Goal: Contribute content: Add original content to the website for others to see

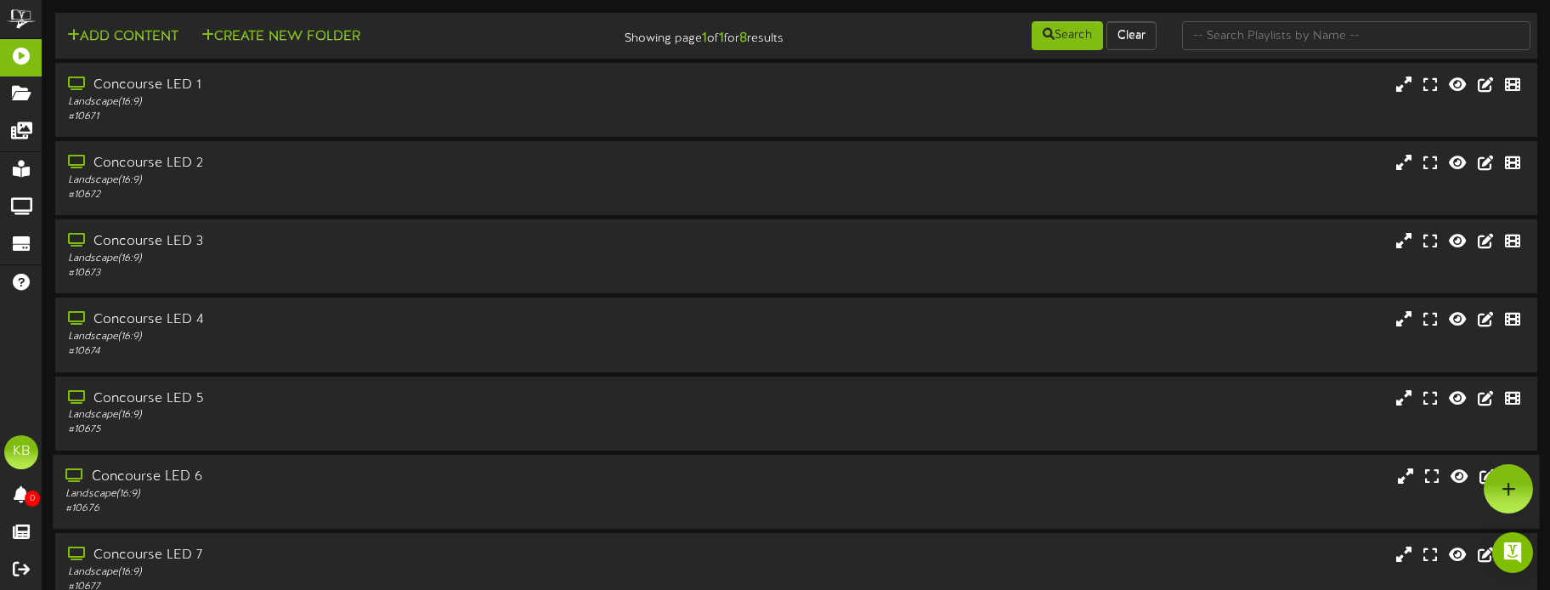
scroll to position [163, 0]
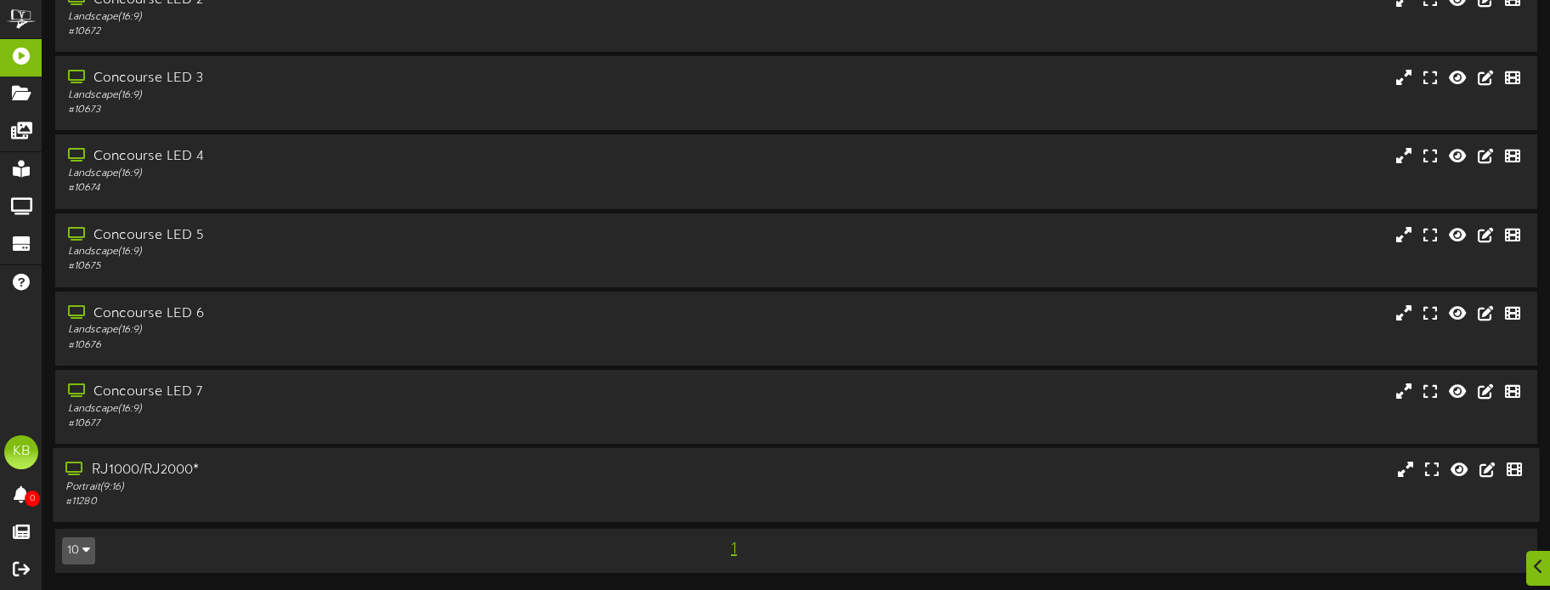
click at [193, 476] on div "RJ1000/RJ2000*" at bounding box center [362, 471] width 594 height 20
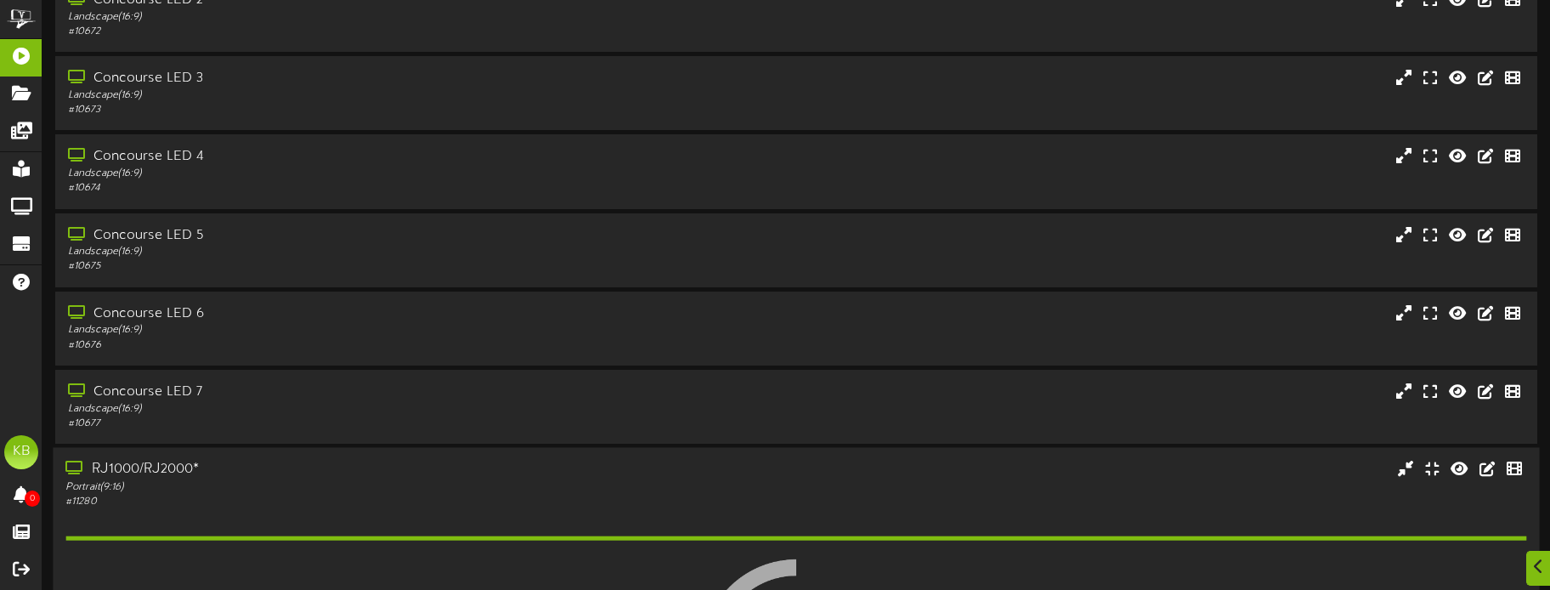
scroll to position [431, 0]
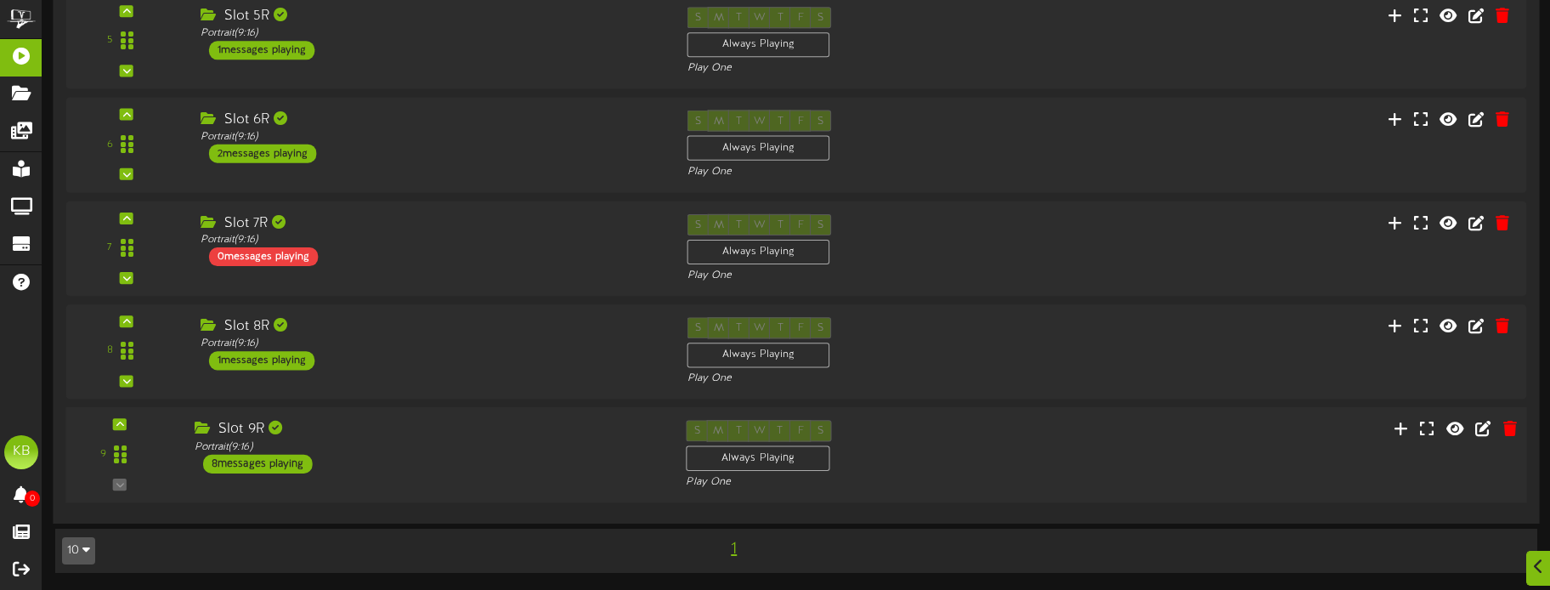
click at [252, 462] on div "8 messages playing" at bounding box center [258, 464] width 110 height 19
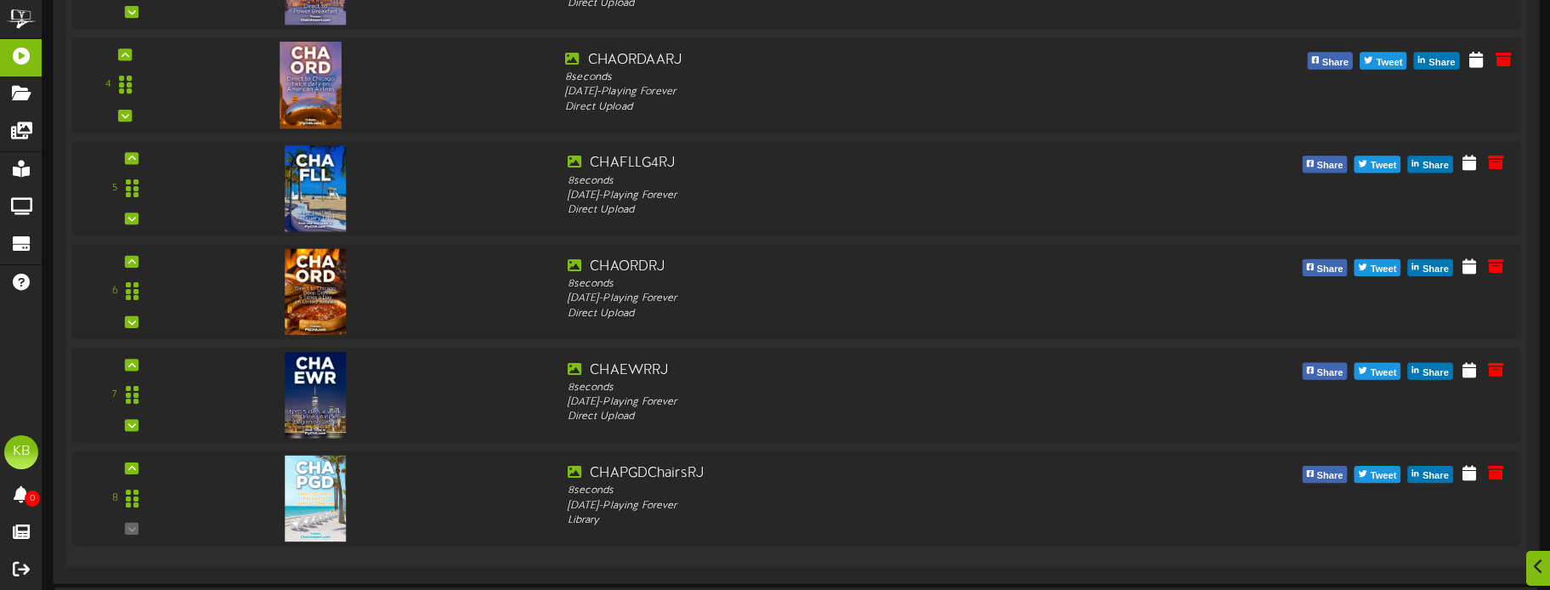
scroll to position [2129, 0]
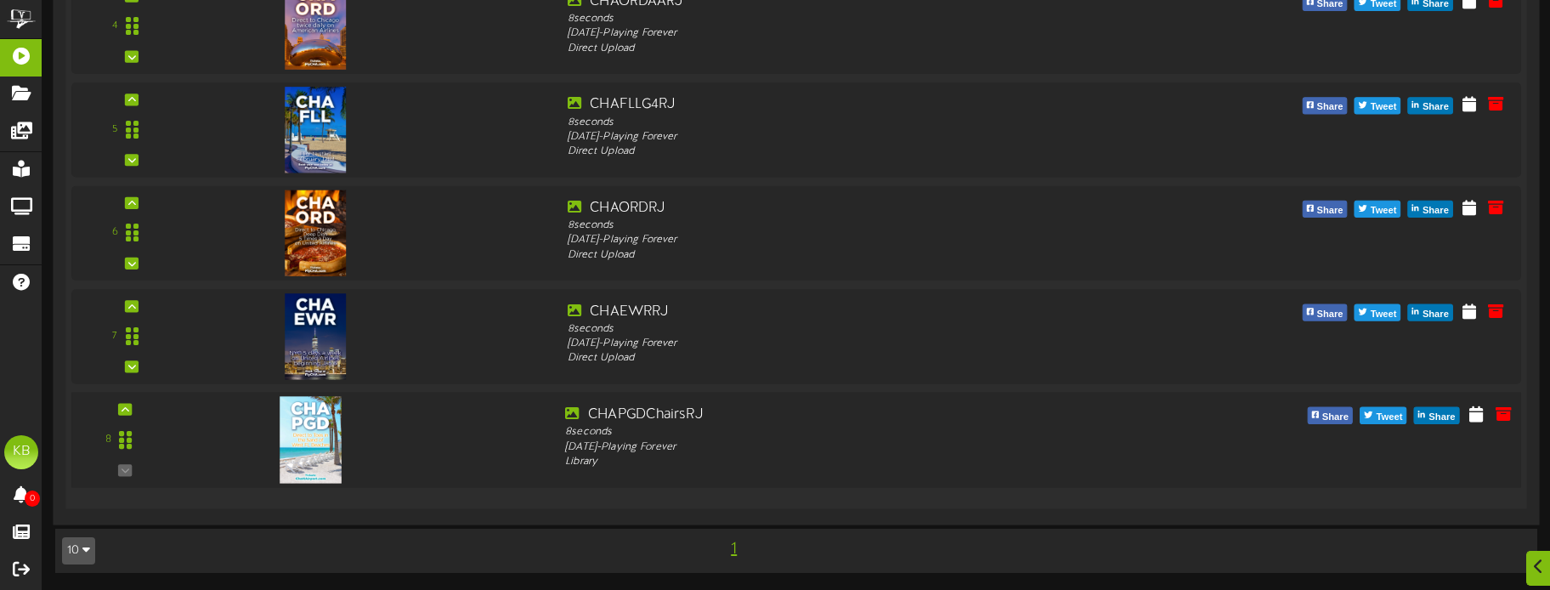
click at [301, 437] on img at bounding box center [311, 439] width 62 height 87
click at [1501, 410] on icon at bounding box center [1503, 413] width 19 height 19
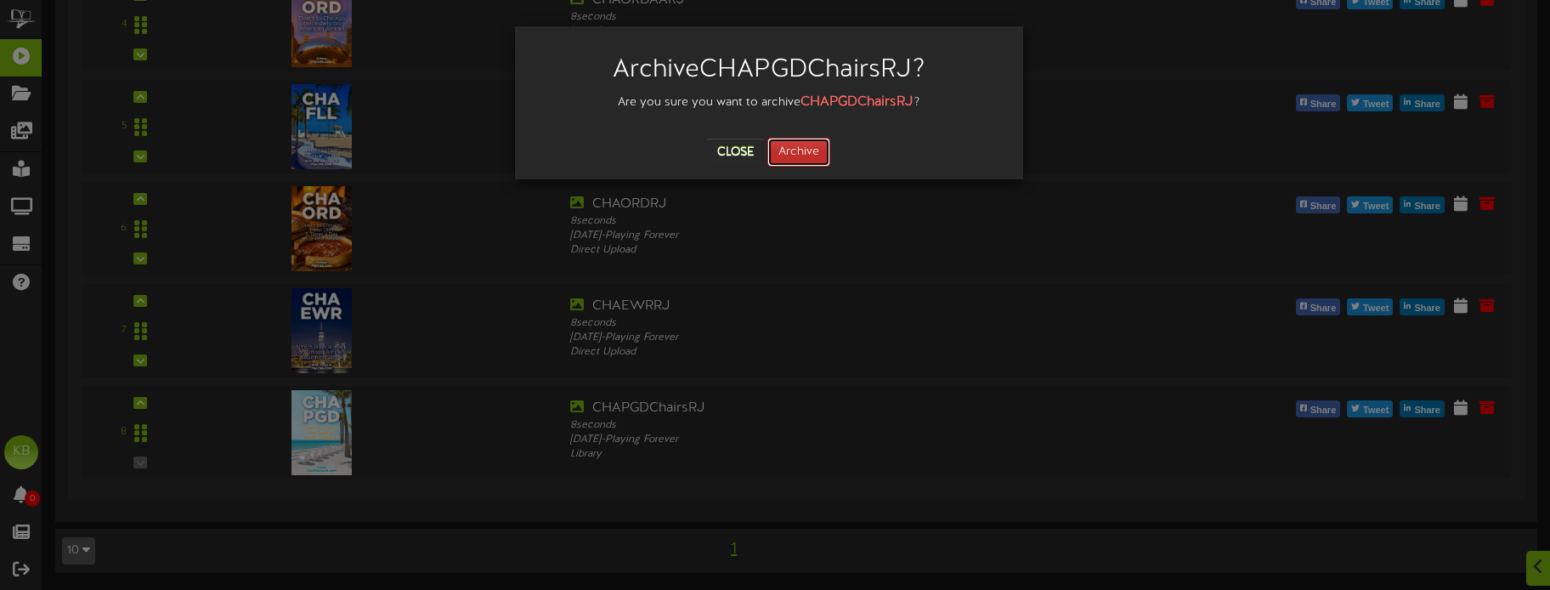
click at [801, 150] on button "Archive" at bounding box center [799, 152] width 63 height 29
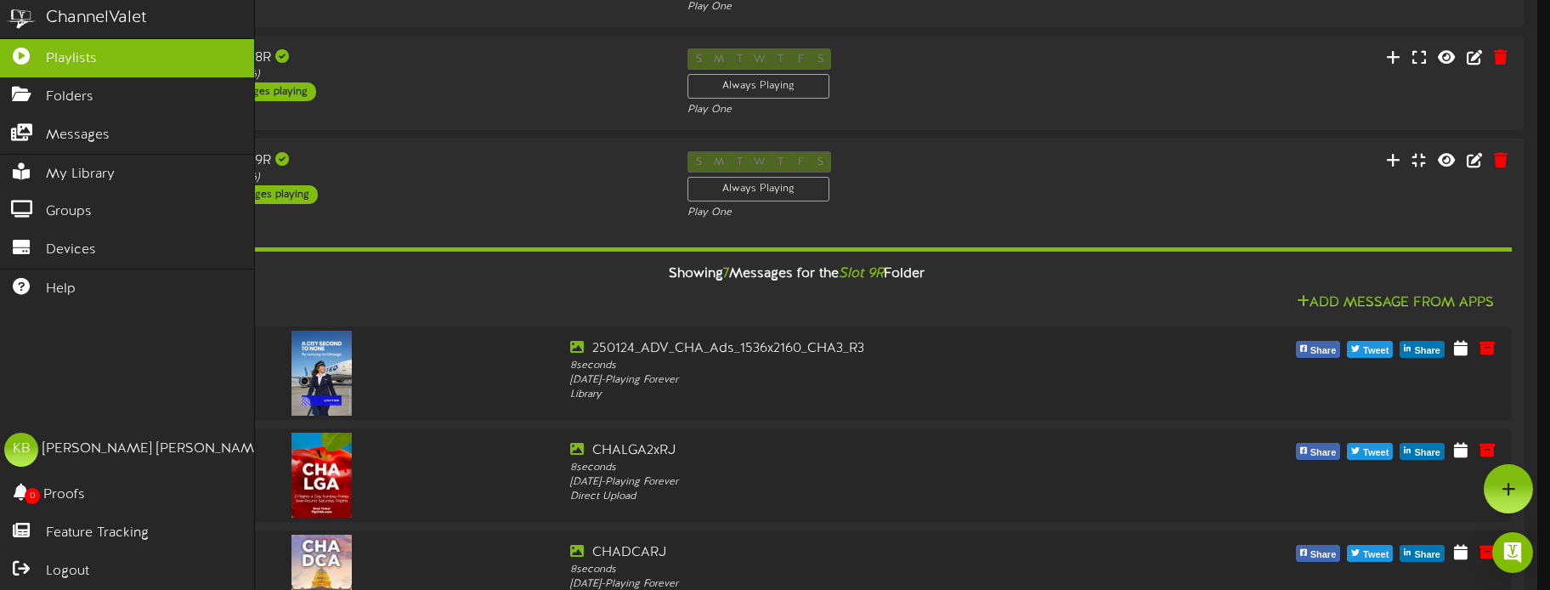
click at [50, 398] on div "ChannelValet Playlists Folders Messages My Library Groups Devices Help KB [PERS…" at bounding box center [127, 295] width 255 height 590
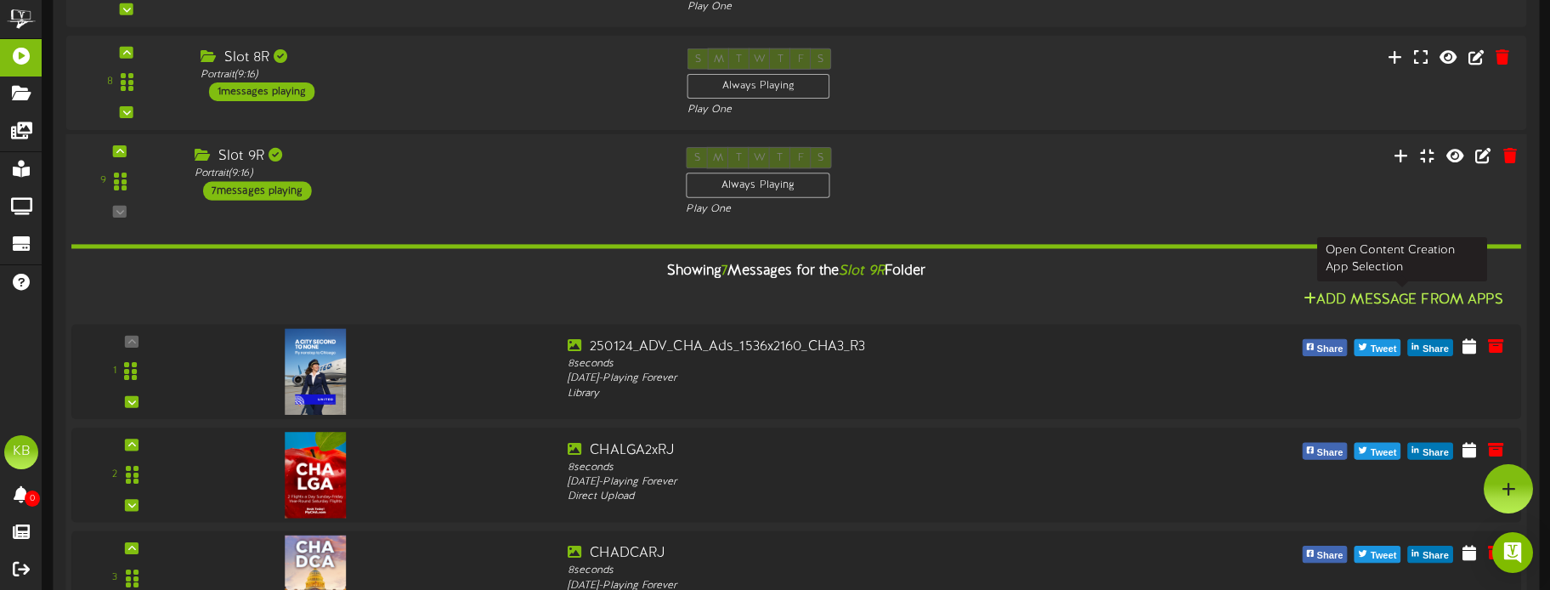
click at [1444, 292] on button "Add Message From Apps" at bounding box center [1404, 300] width 210 height 21
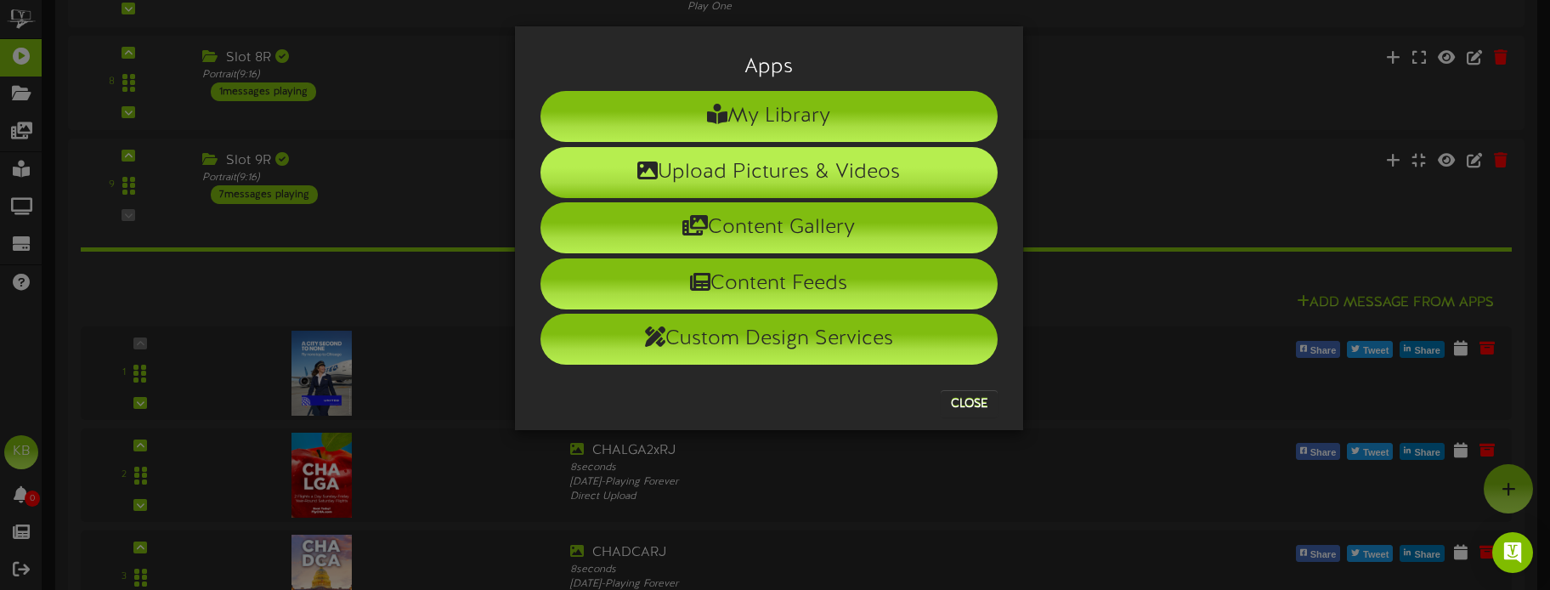
click at [750, 163] on li "Upload Pictures & Videos" at bounding box center [769, 172] width 457 height 51
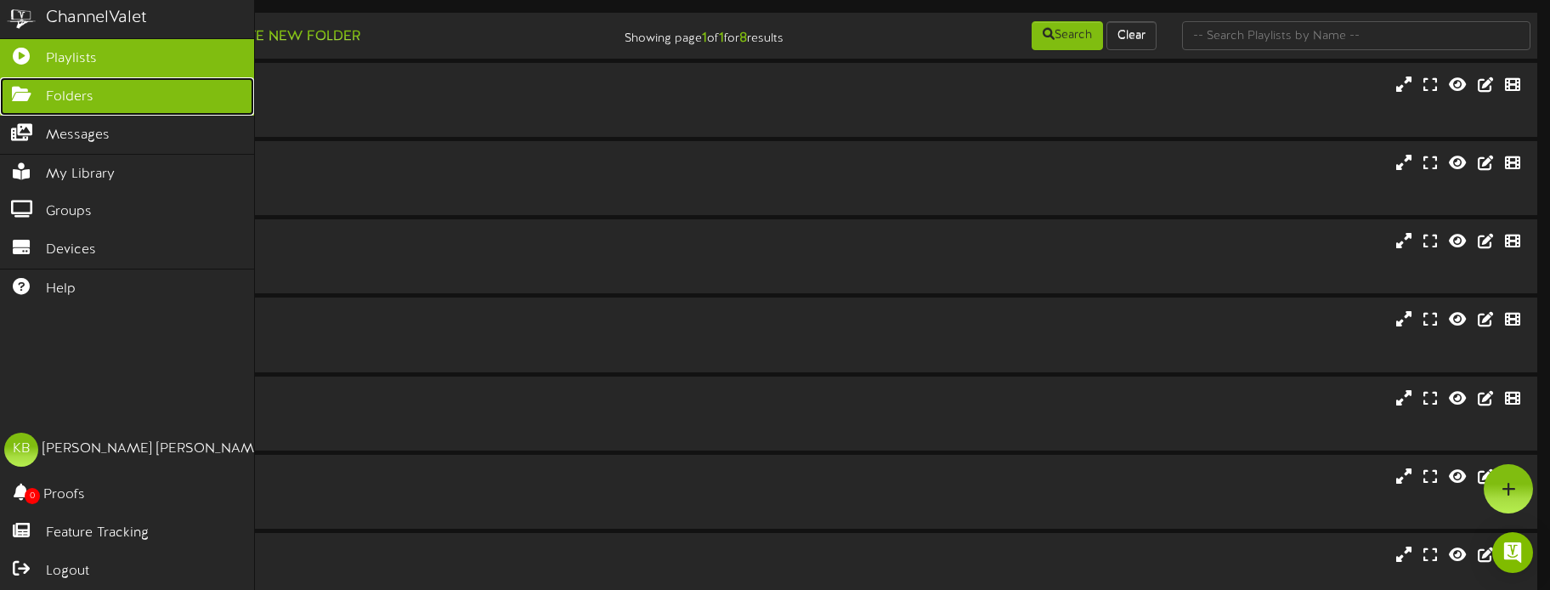
click at [33, 87] on icon at bounding box center [21, 92] width 43 height 13
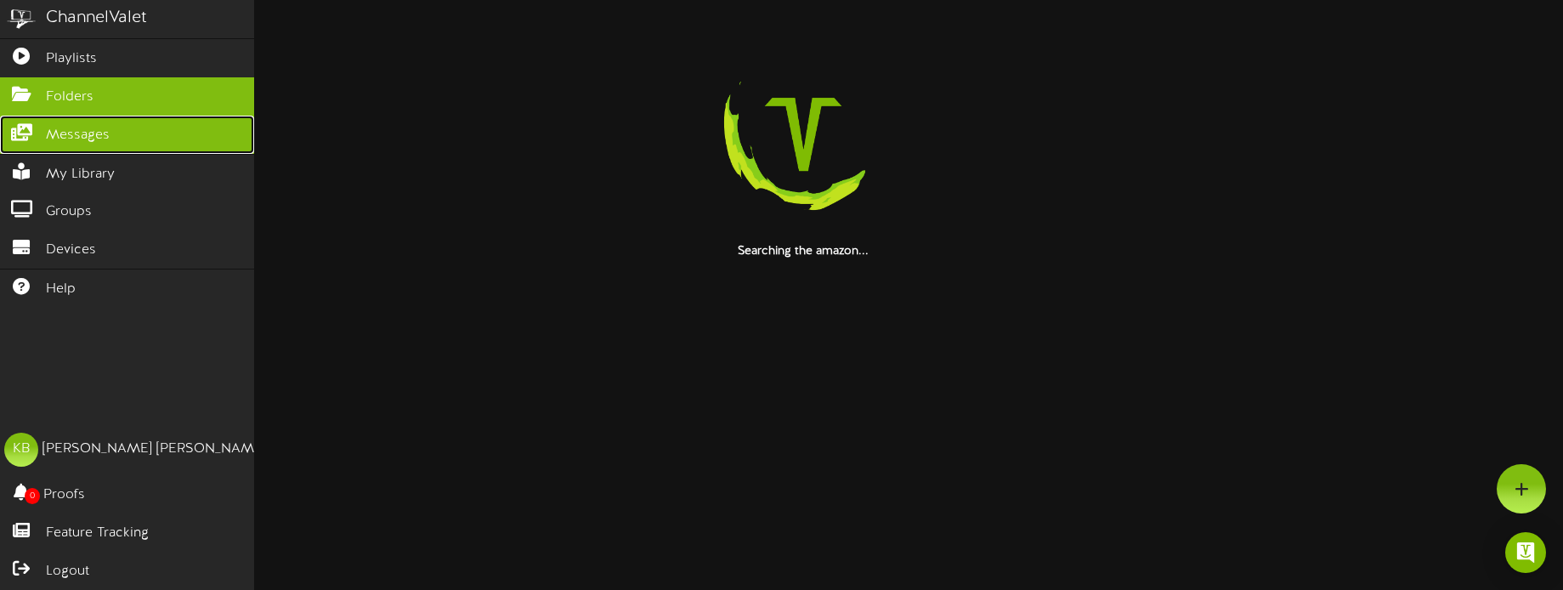
click at [101, 131] on span "Messages" at bounding box center [78, 136] width 64 height 20
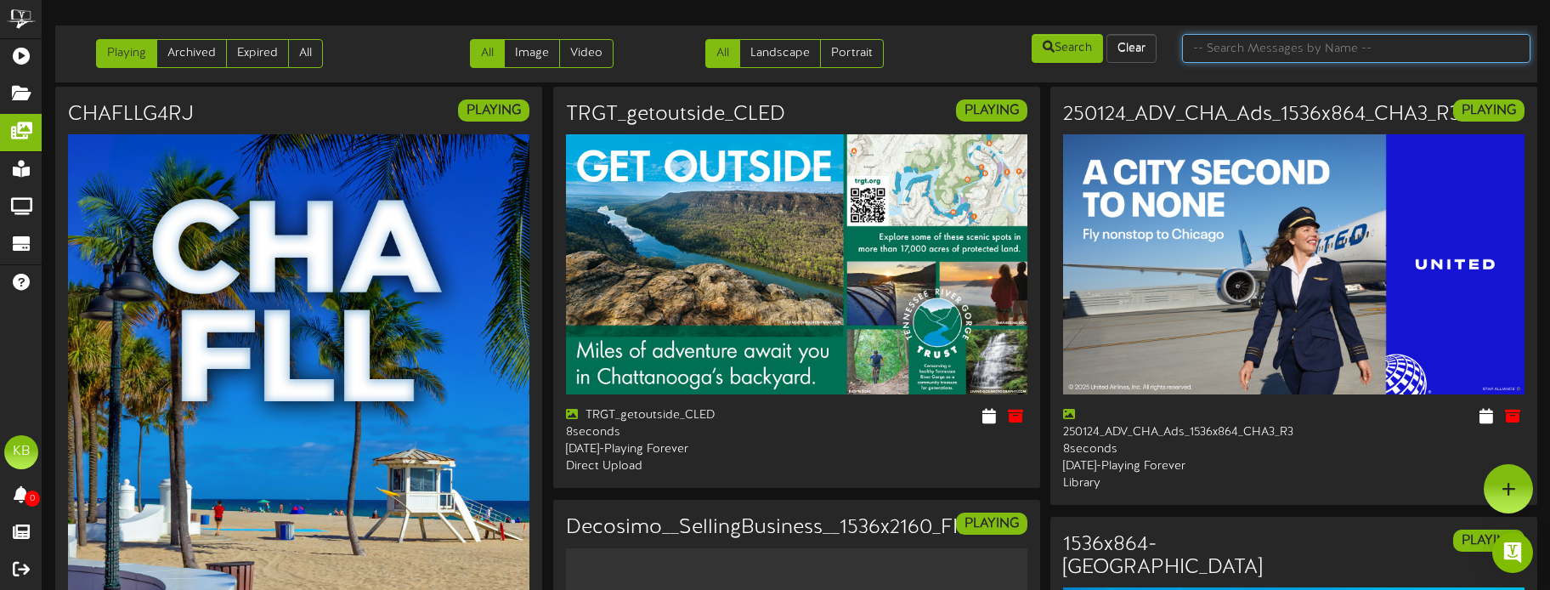
drag, startPoint x: 1273, startPoint y: 47, endPoint x: 1288, endPoint y: 42, distance: 16.1
click at [1273, 47] on input "text" at bounding box center [1356, 48] width 349 height 29
type input "pgd"
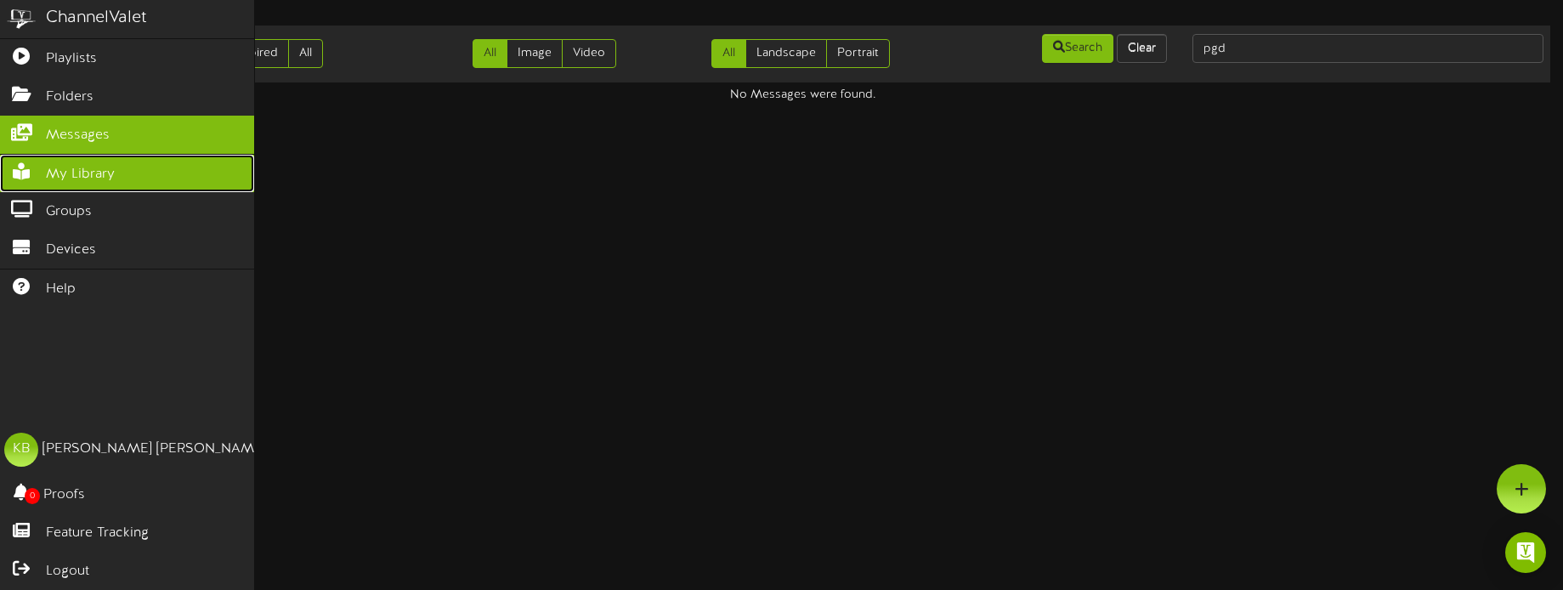
click at [111, 165] on span "My Library" at bounding box center [80, 175] width 69 height 20
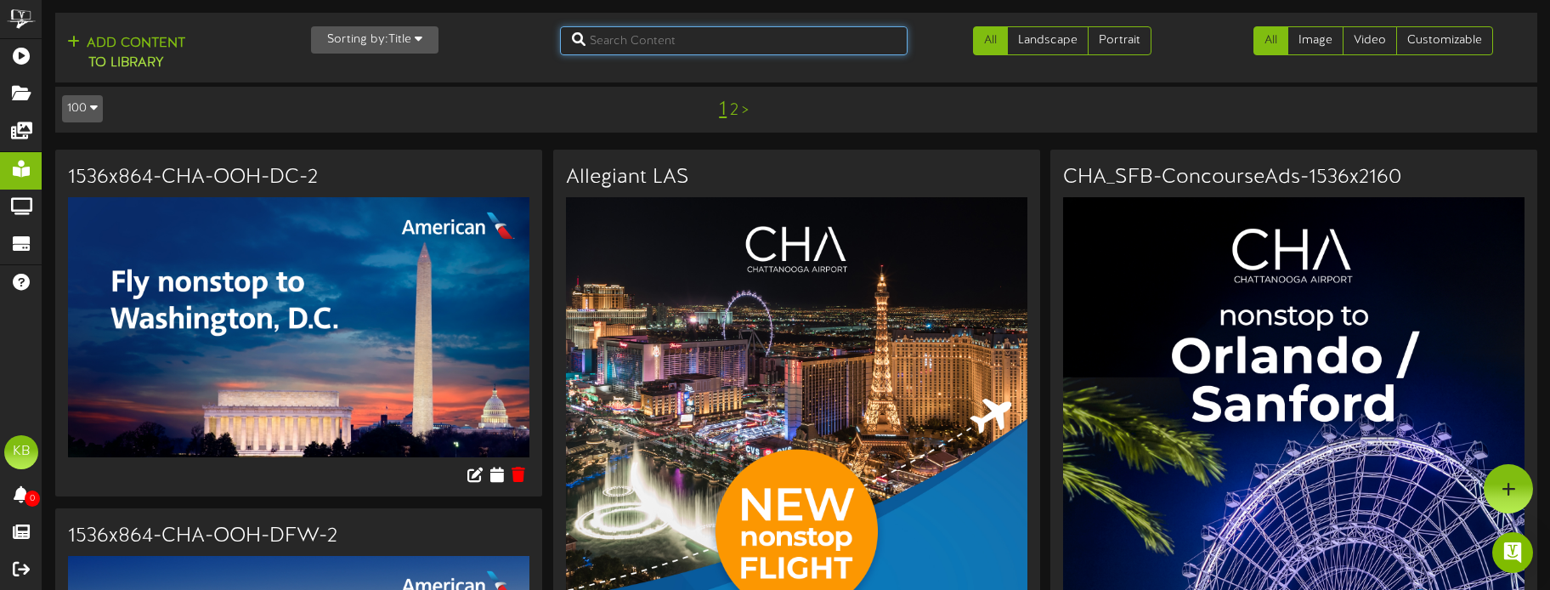
click at [762, 43] on input "text" at bounding box center [734, 40] width 349 height 29
type input "pgd"
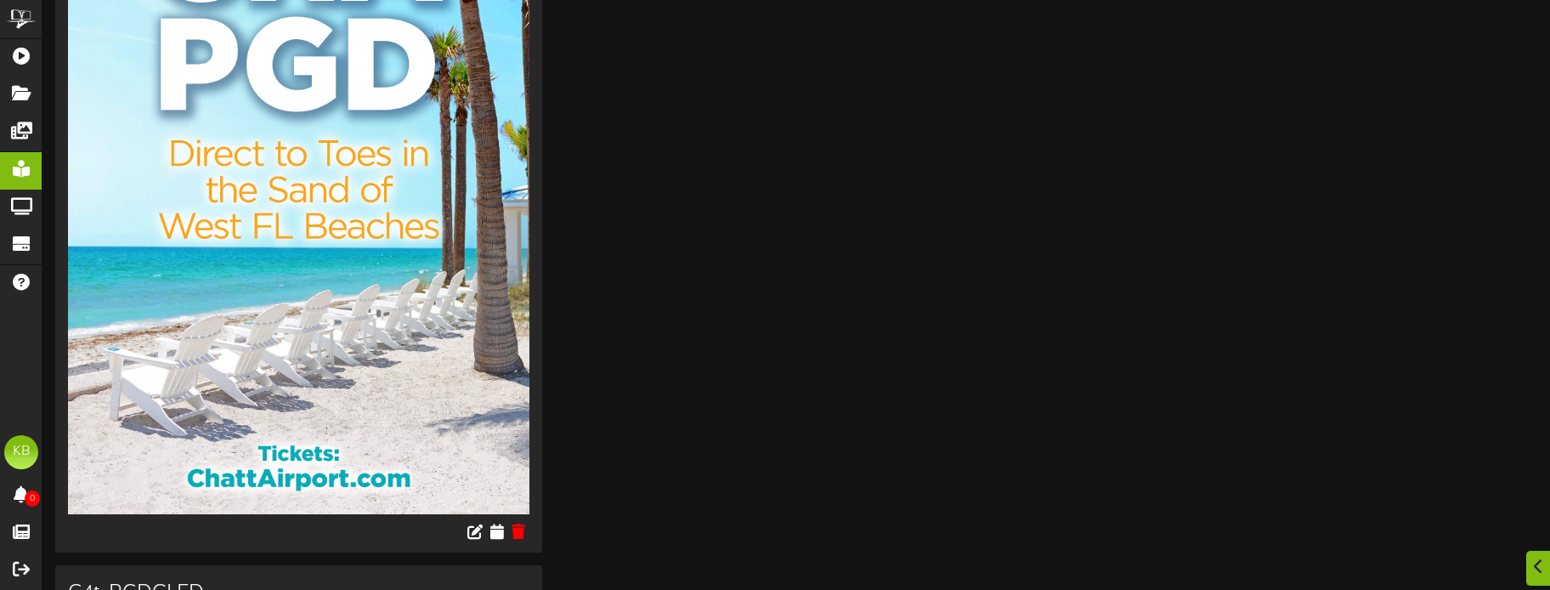
scroll to position [340, 0]
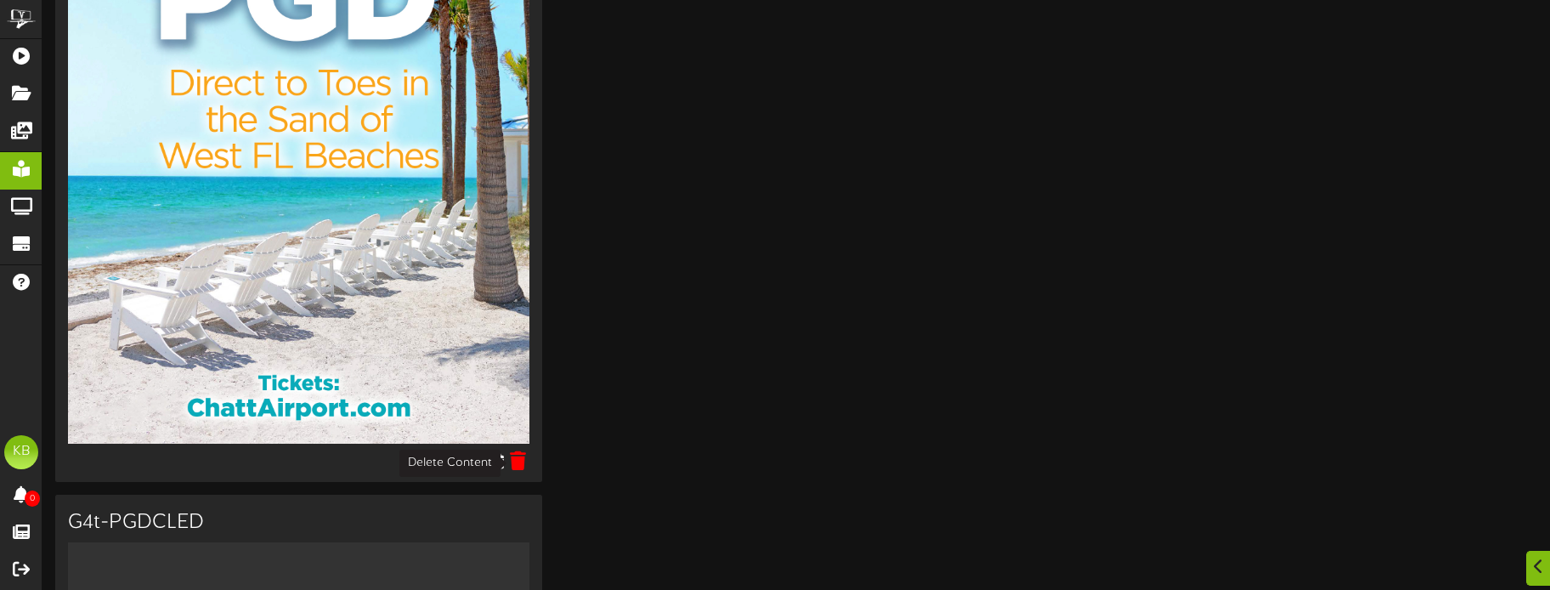
click at [524, 456] on icon at bounding box center [518, 460] width 16 height 19
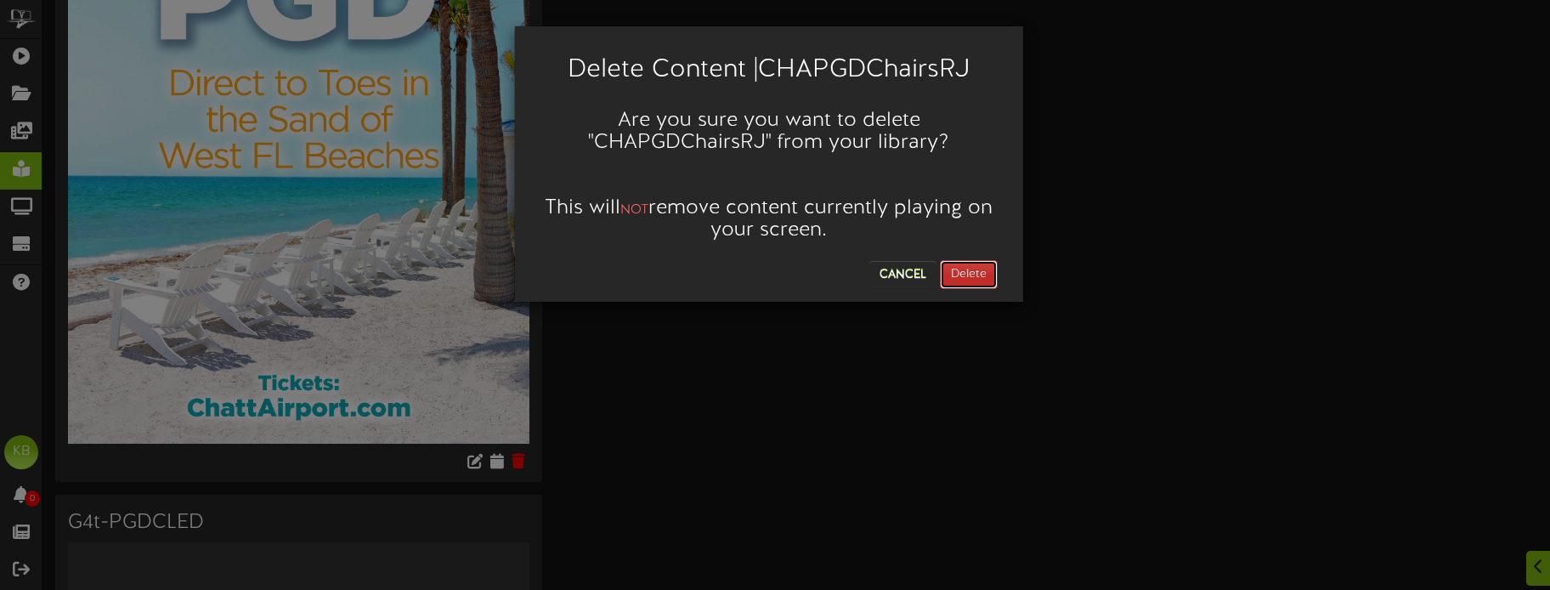
click at [967, 264] on button "Delete" at bounding box center [969, 274] width 58 height 29
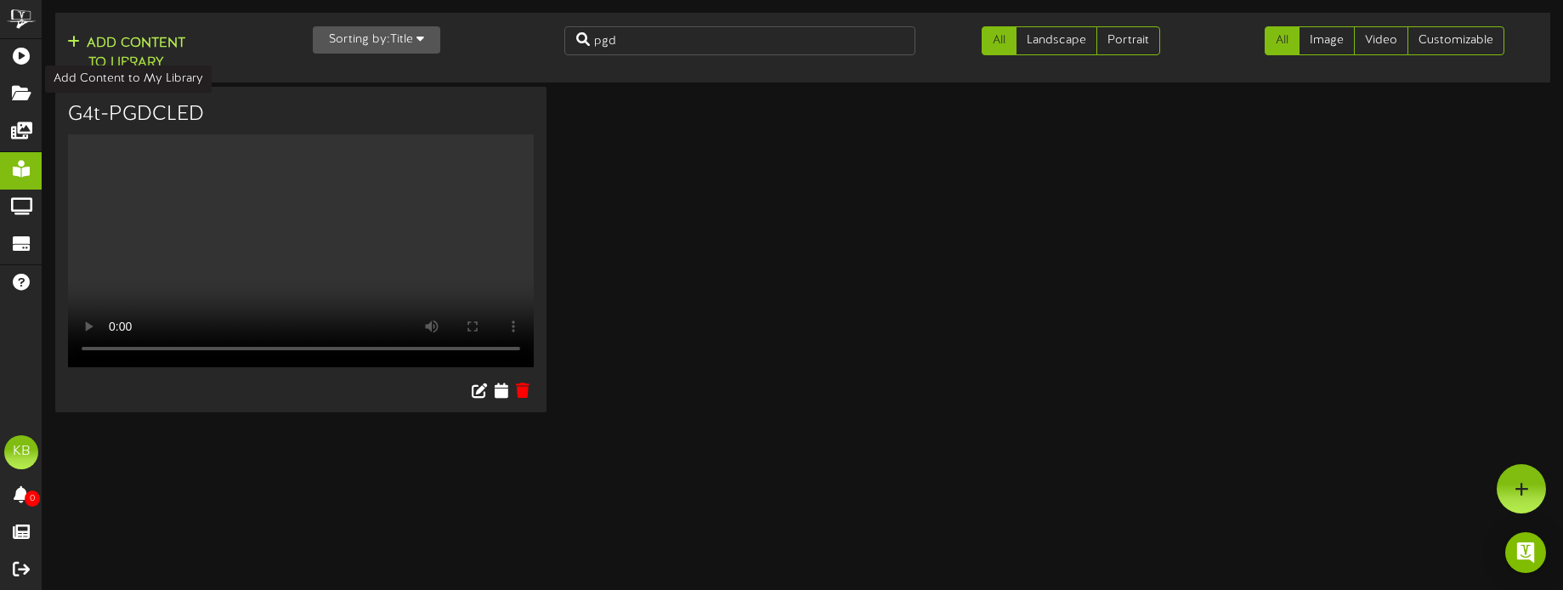
click at [156, 42] on button "Add Content to Library" at bounding box center [126, 53] width 128 height 41
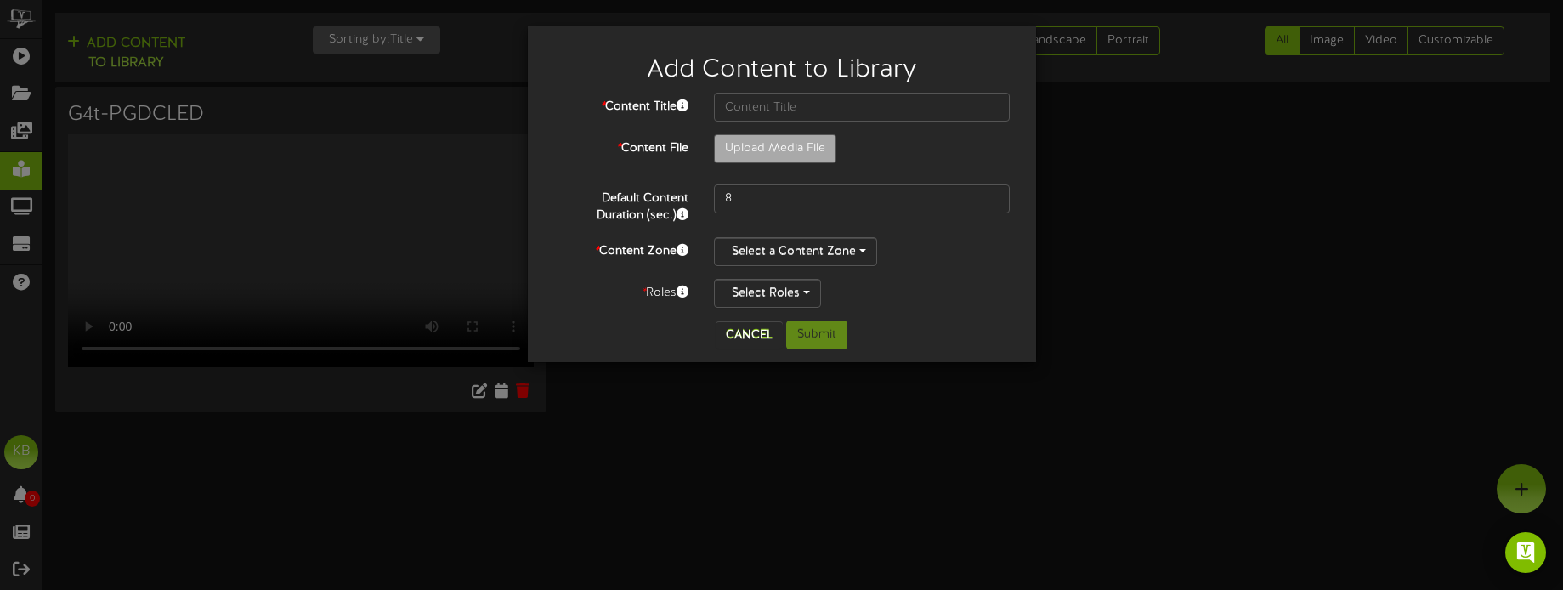
drag, startPoint x: 69, startPoint y: 452, endPoint x: 80, endPoint y: 446, distance: 12.6
click at [68, 452] on div "Add Content to Library * Content Title * Content File Upload Media File 8 *" at bounding box center [781, 295] width 1563 height 590
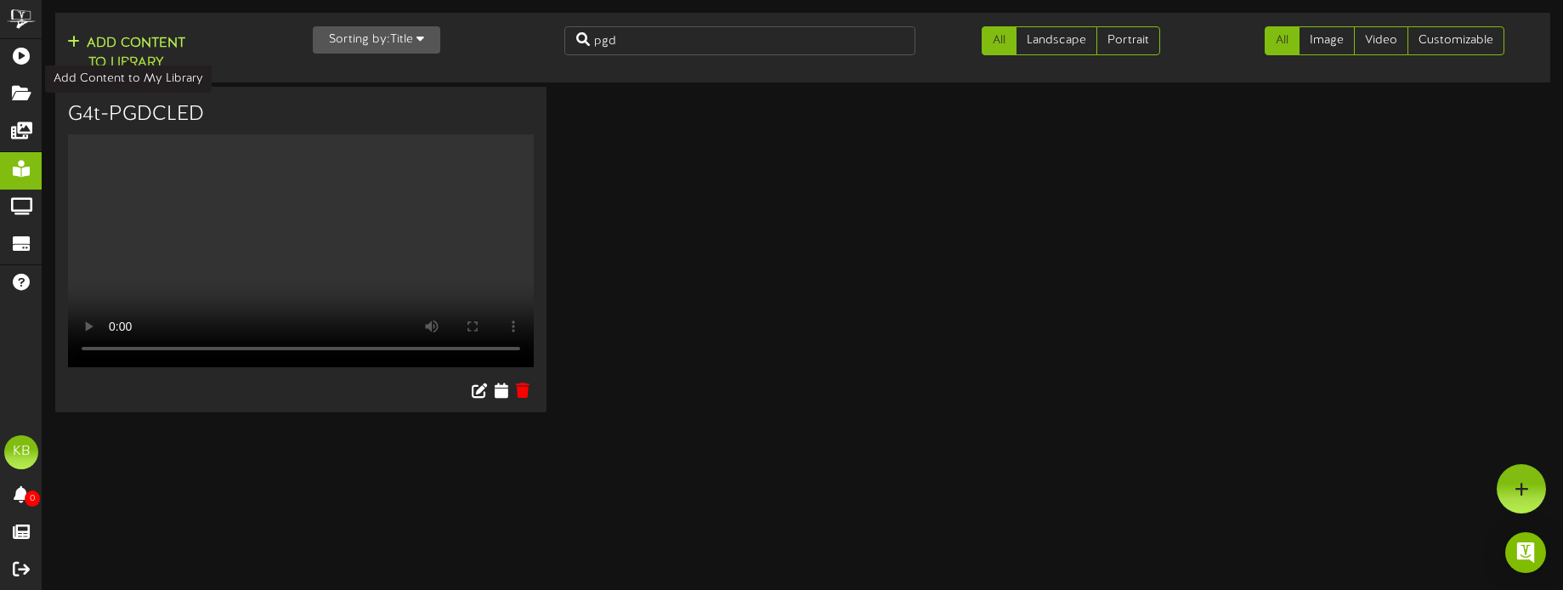
click at [105, 36] on button "Add Content to Library" at bounding box center [126, 53] width 128 height 41
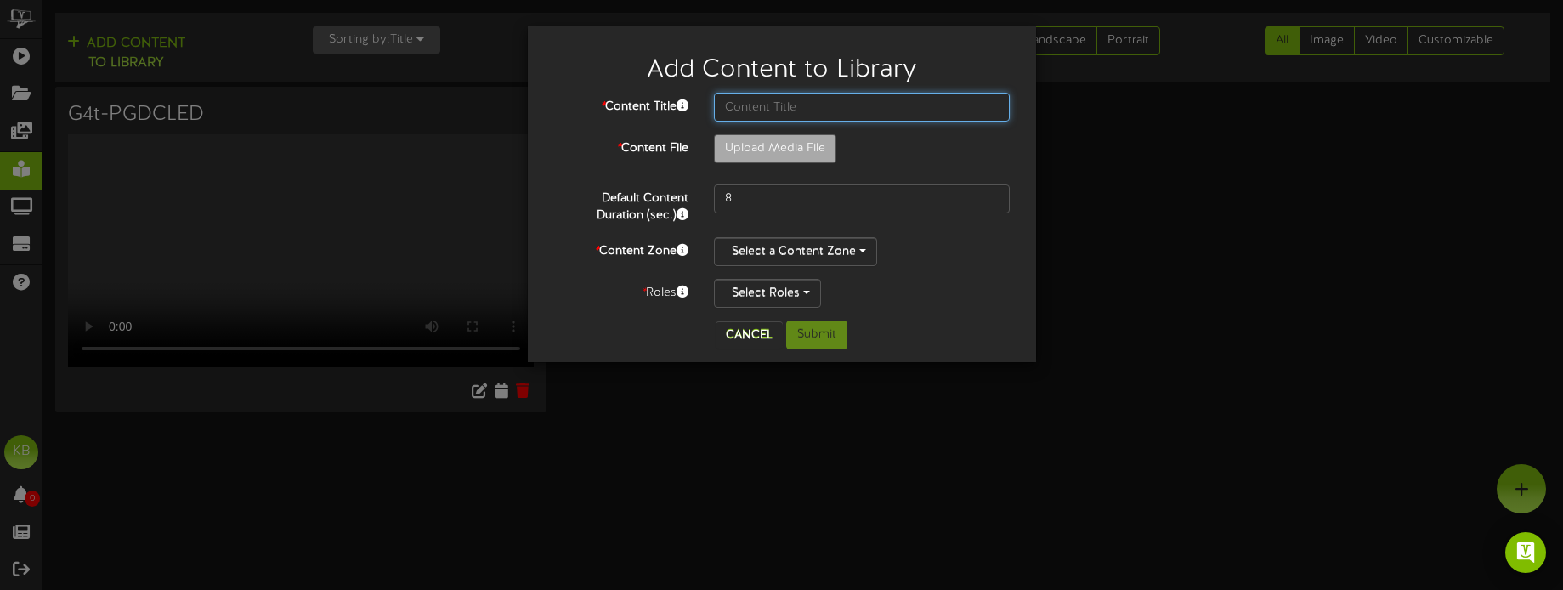
click at [819, 99] on input "text" at bounding box center [862, 107] width 297 height 29
paste input "CHA PGD ChairsFC RJ"
type input "CHA PGD ChairsFC RJ"
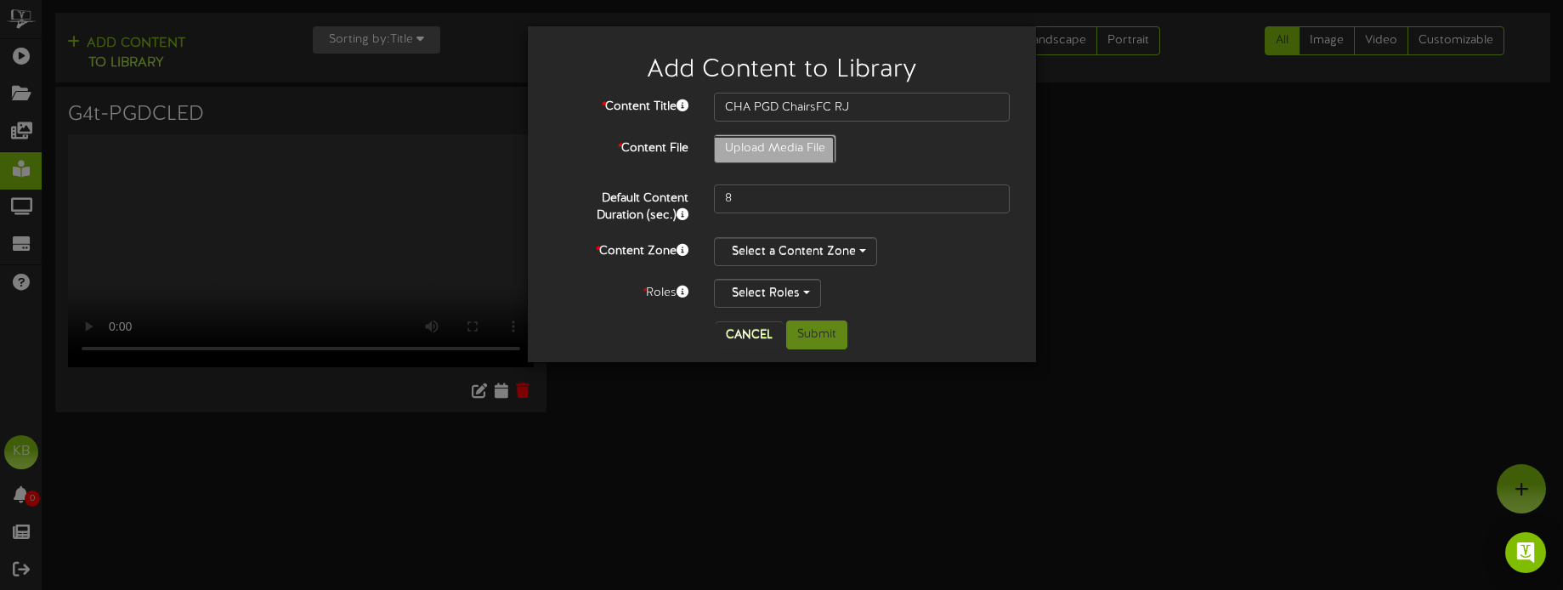
type input "**********"
type input "CHAPGDChairsFCRJ"
click at [845, 250] on button "Select a Content Zone" at bounding box center [795, 251] width 163 height 29
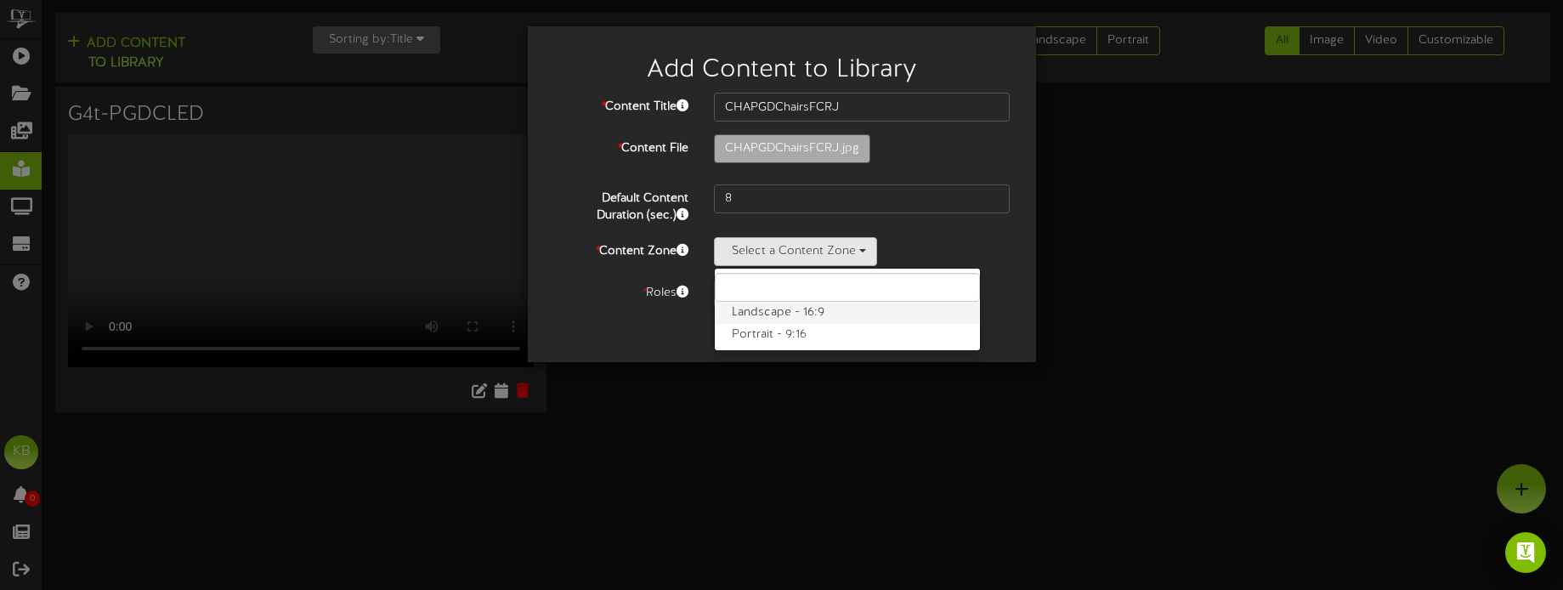
click at [824, 310] on label "Landscape - 16:9" at bounding box center [847, 313] width 265 height 22
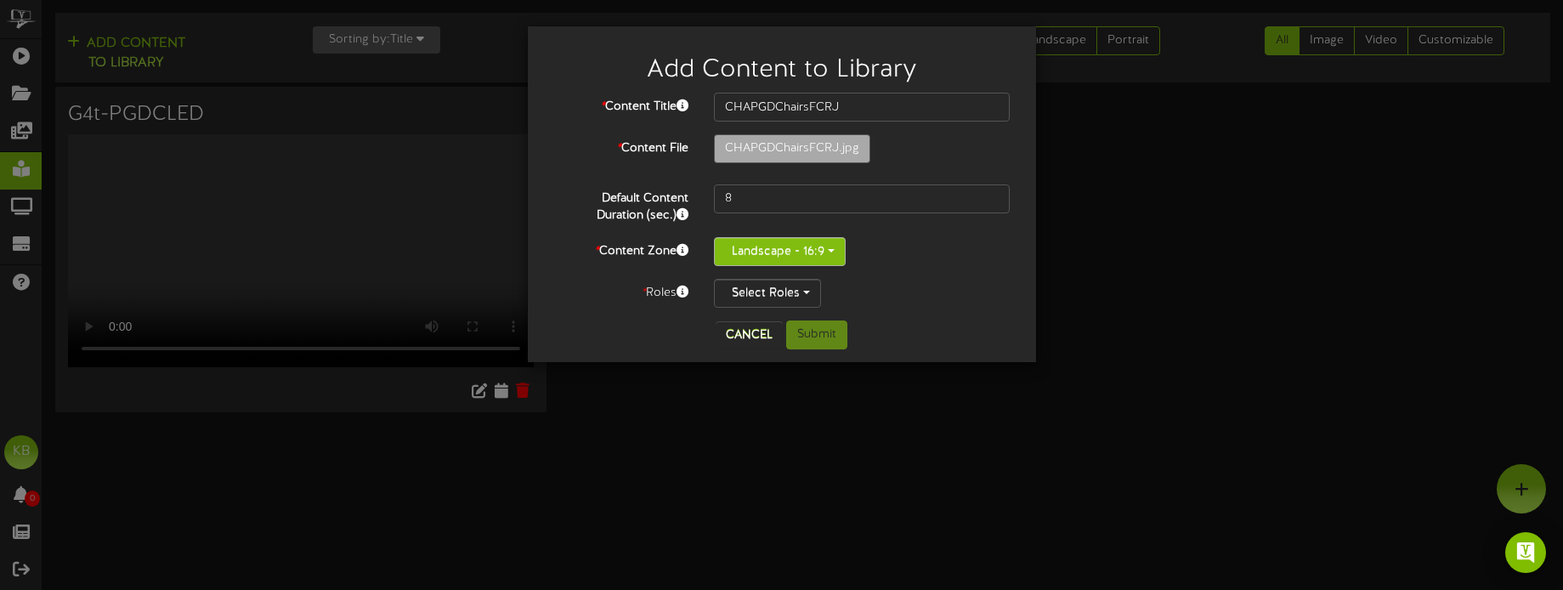
click at [834, 240] on button "Landscape - 16:9" at bounding box center [780, 251] width 132 height 29
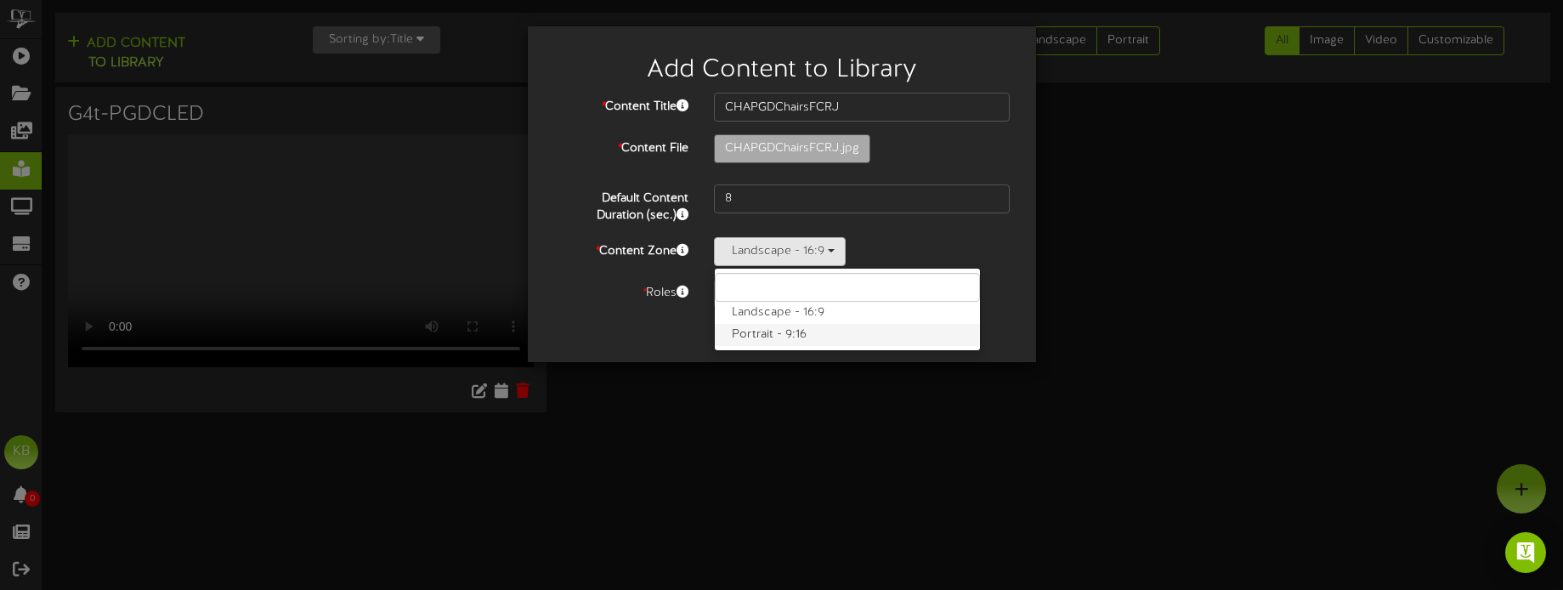
click at [832, 337] on label "Portrait - 9:16" at bounding box center [847, 335] width 265 height 22
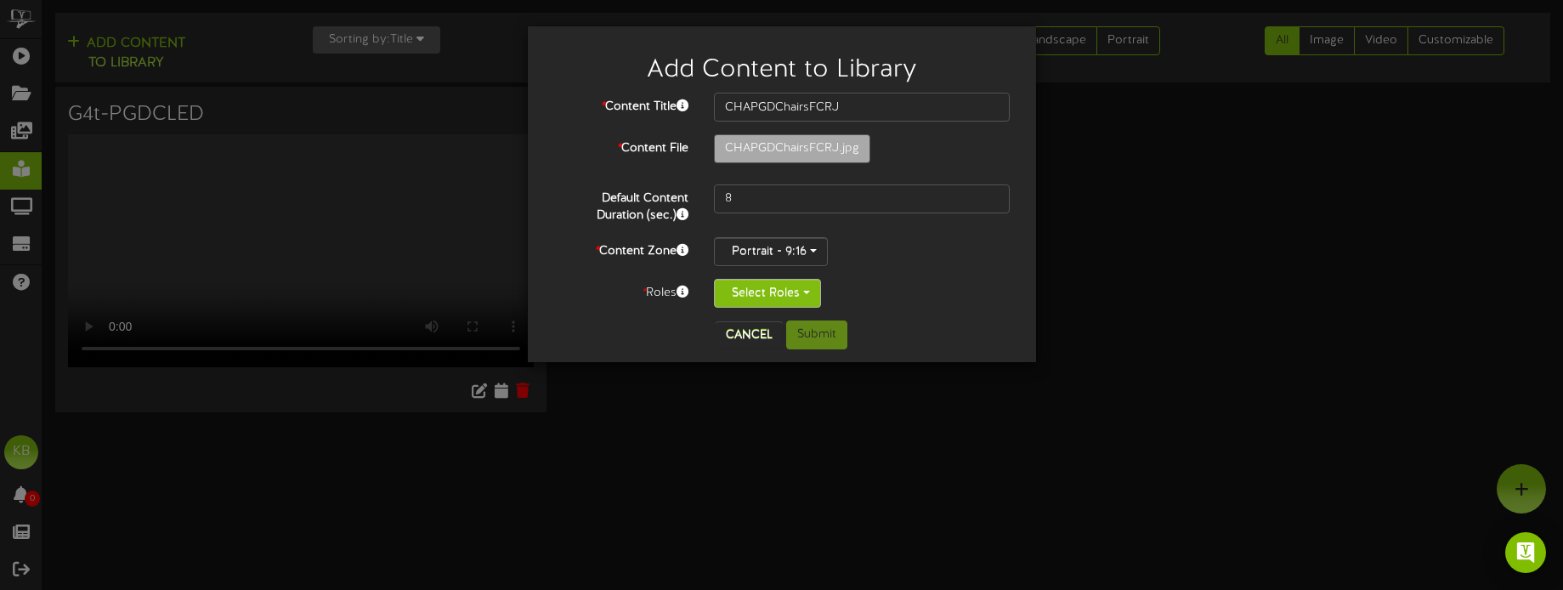
click at [790, 285] on button "Select Roles" at bounding box center [767, 293] width 107 height 29
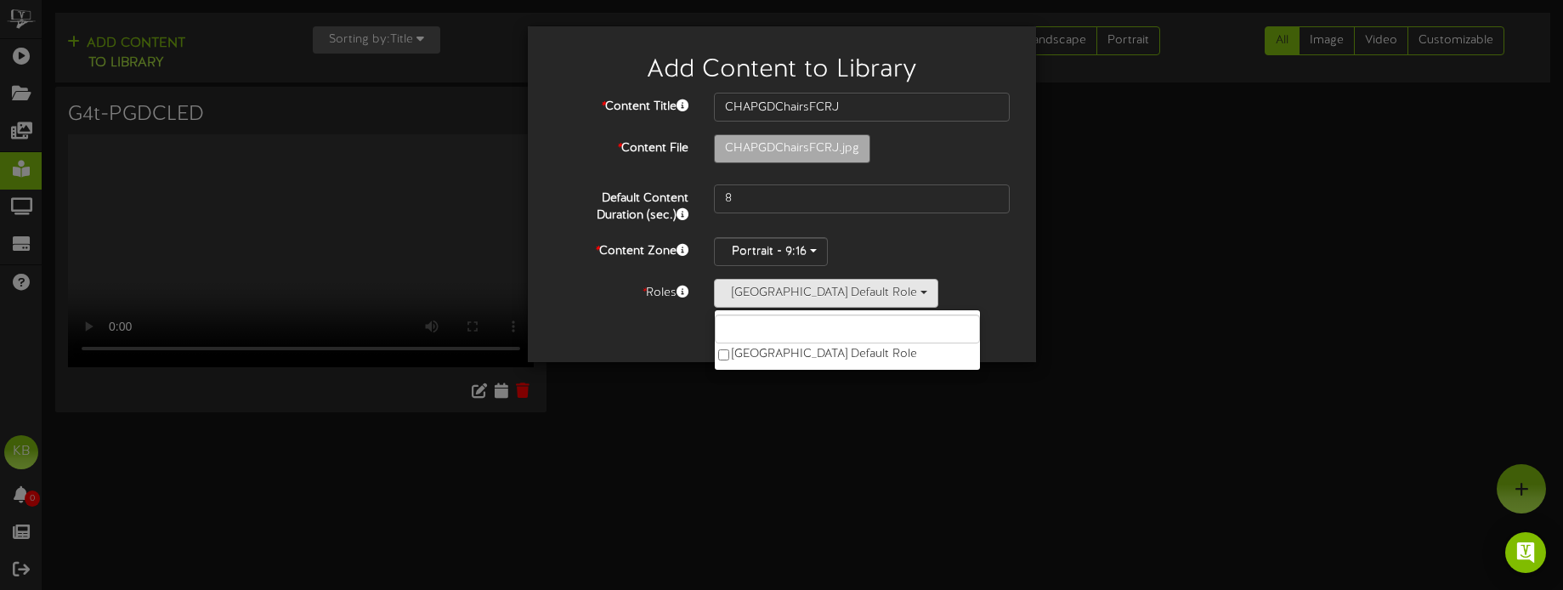
click at [938, 246] on div "Portrait - 9:16 Landscape - 16:9 Portrait - 9:16" at bounding box center [862, 251] width 297 height 29
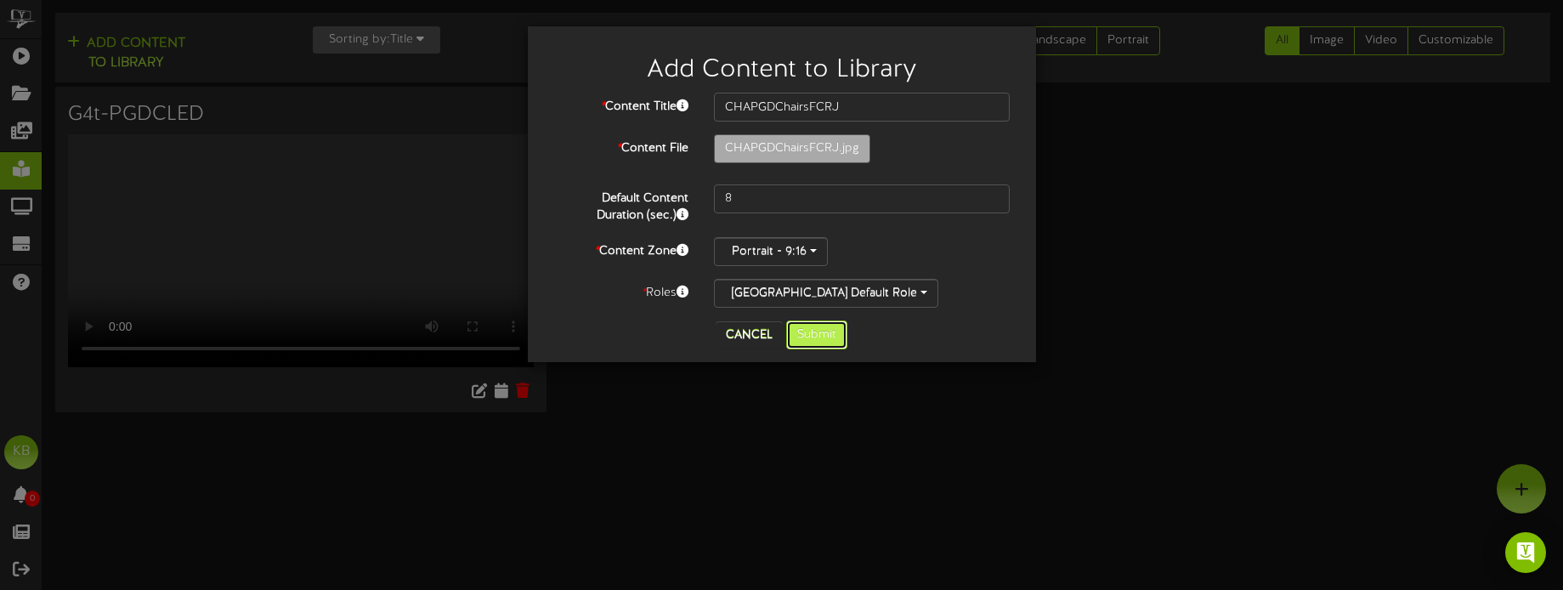
click at [824, 333] on button "Submit" at bounding box center [816, 334] width 61 height 29
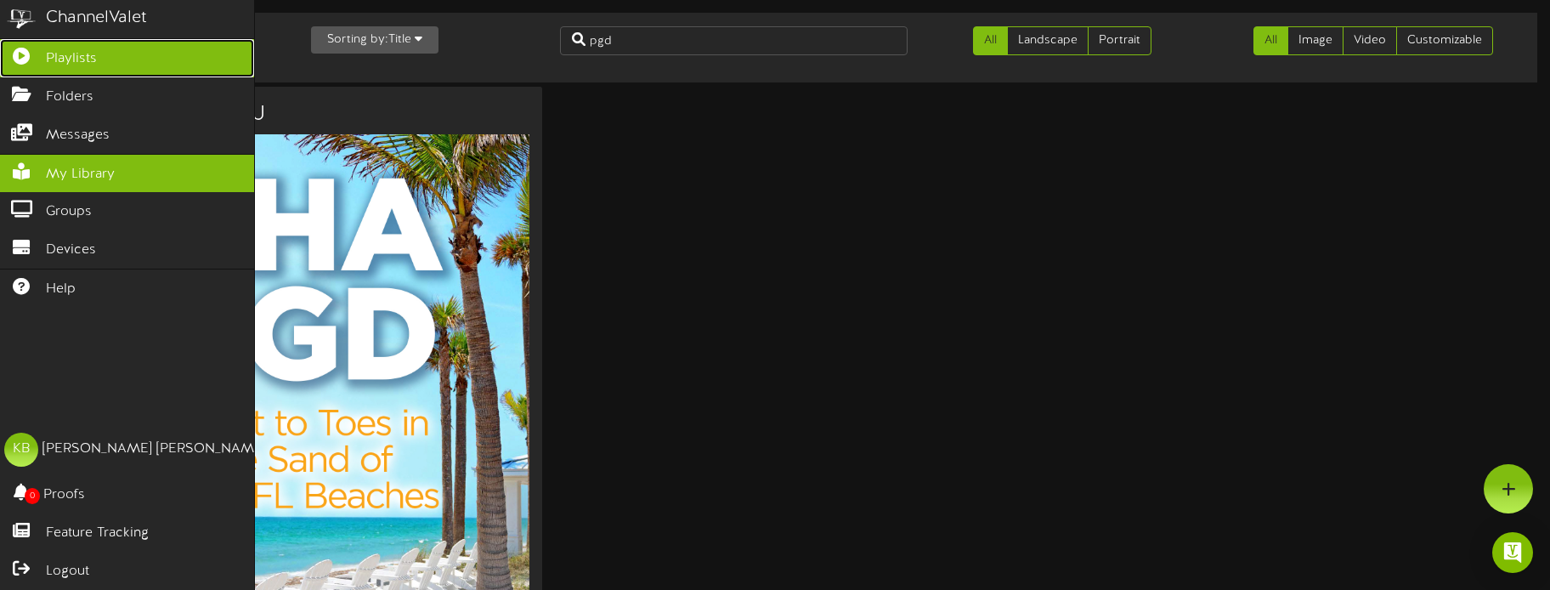
click at [80, 49] on span "Playlists" at bounding box center [71, 59] width 51 height 20
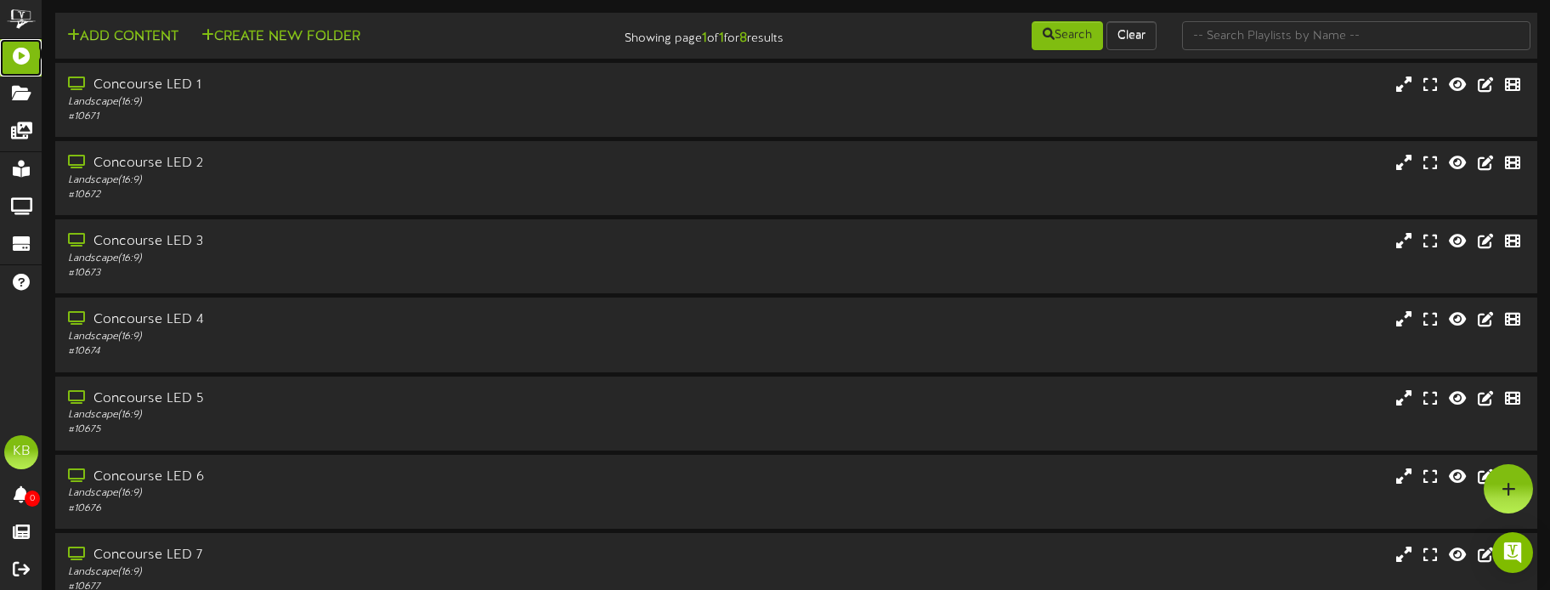
scroll to position [431, 0]
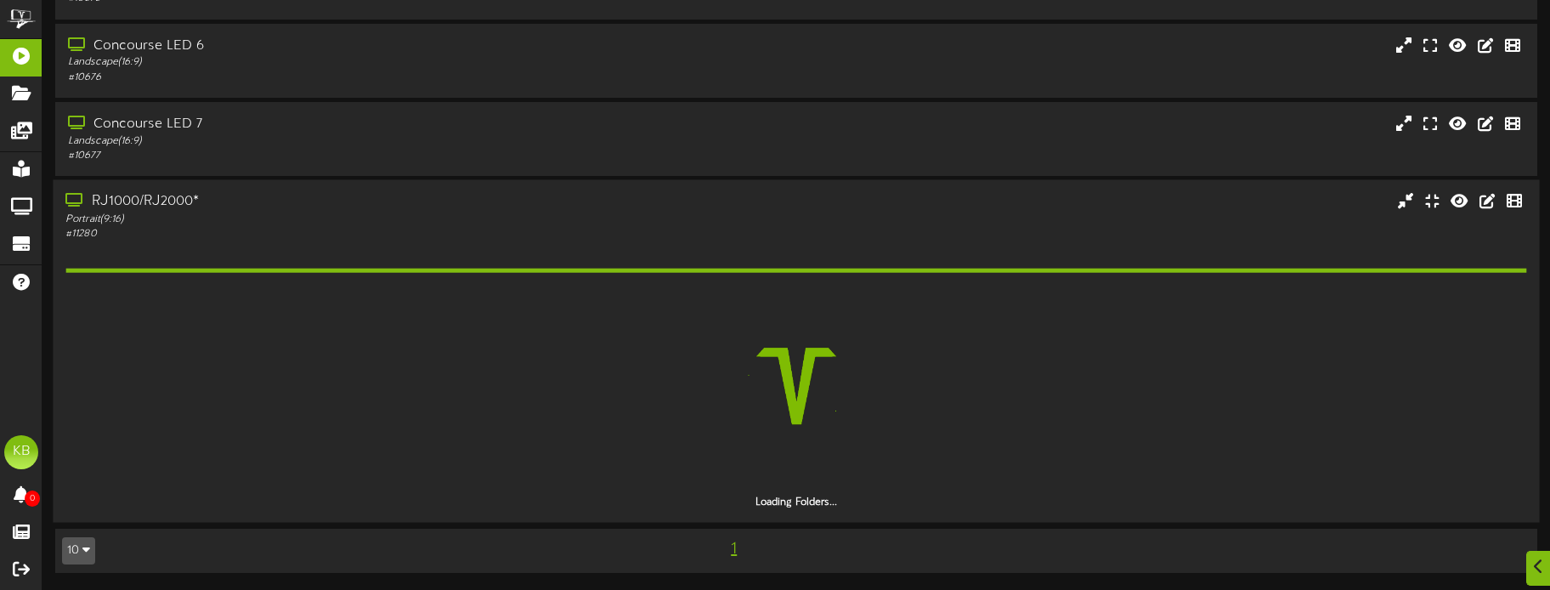
click at [216, 215] on div "Portrait ( 9:16 )" at bounding box center [362, 219] width 594 height 14
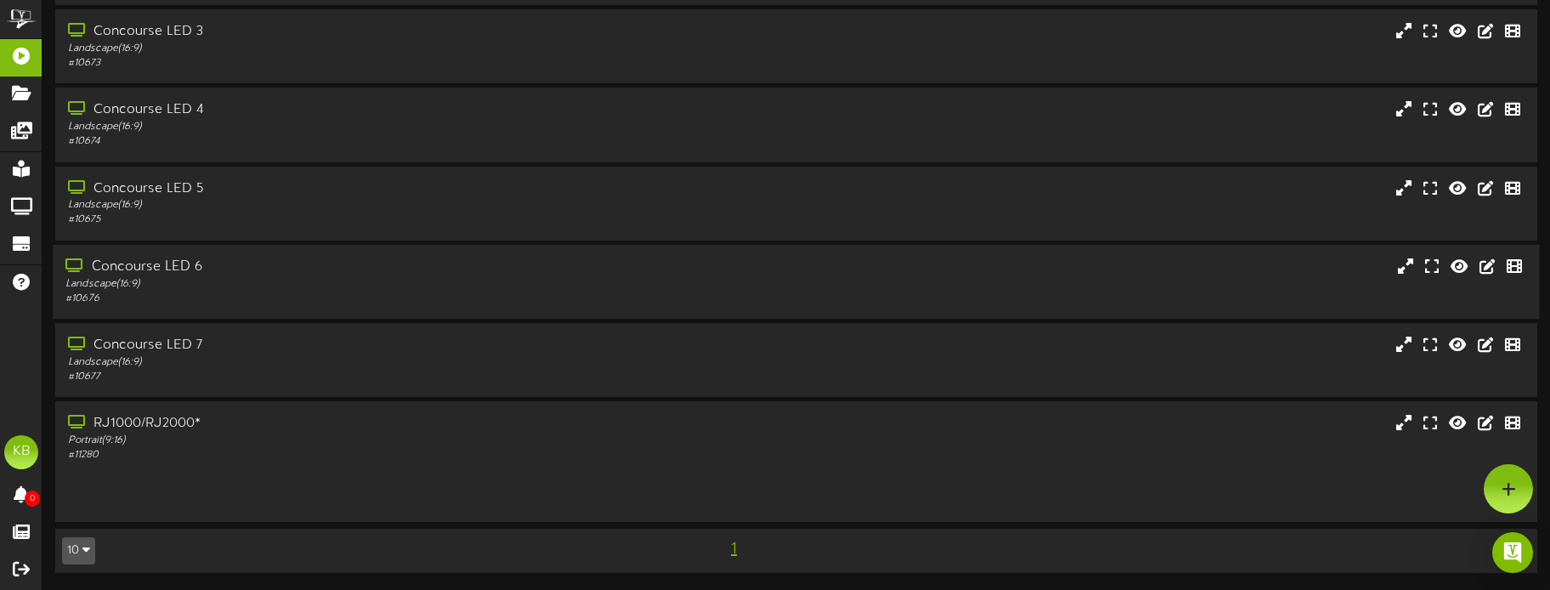
scroll to position [163, 0]
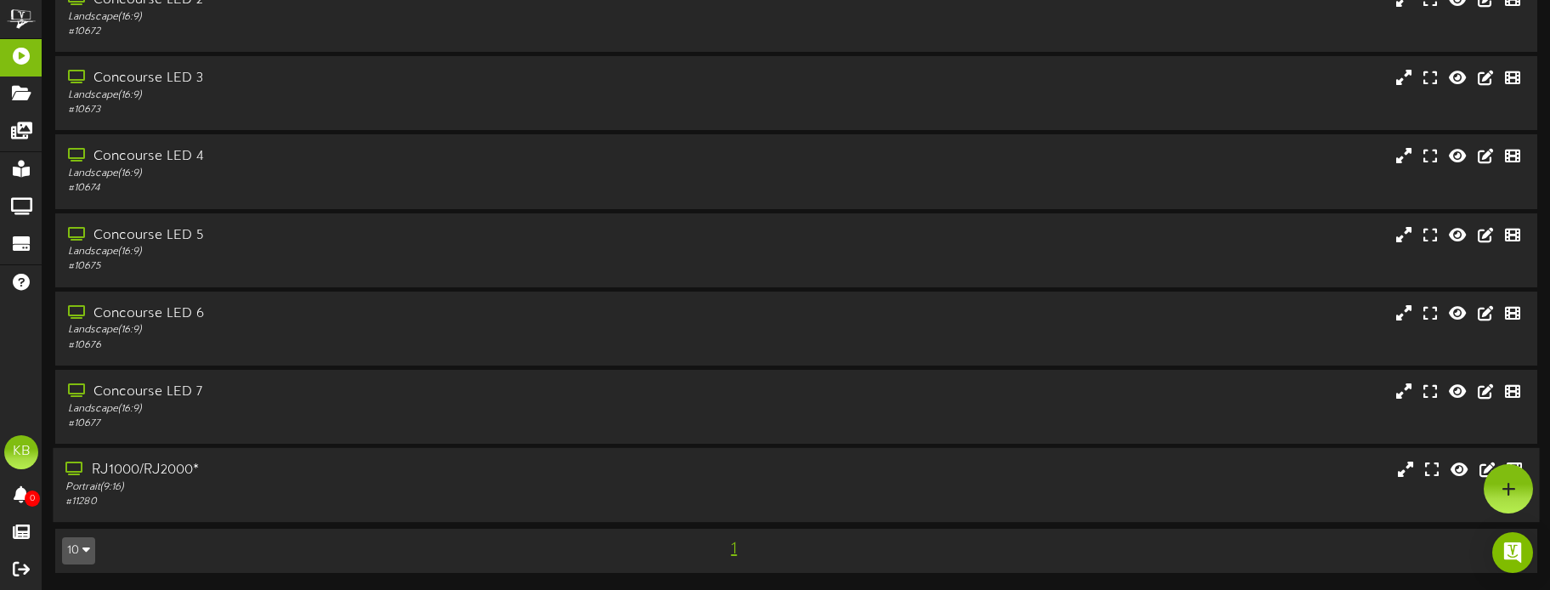
click at [258, 462] on div "RJ1000/RJ2000*" at bounding box center [362, 471] width 594 height 20
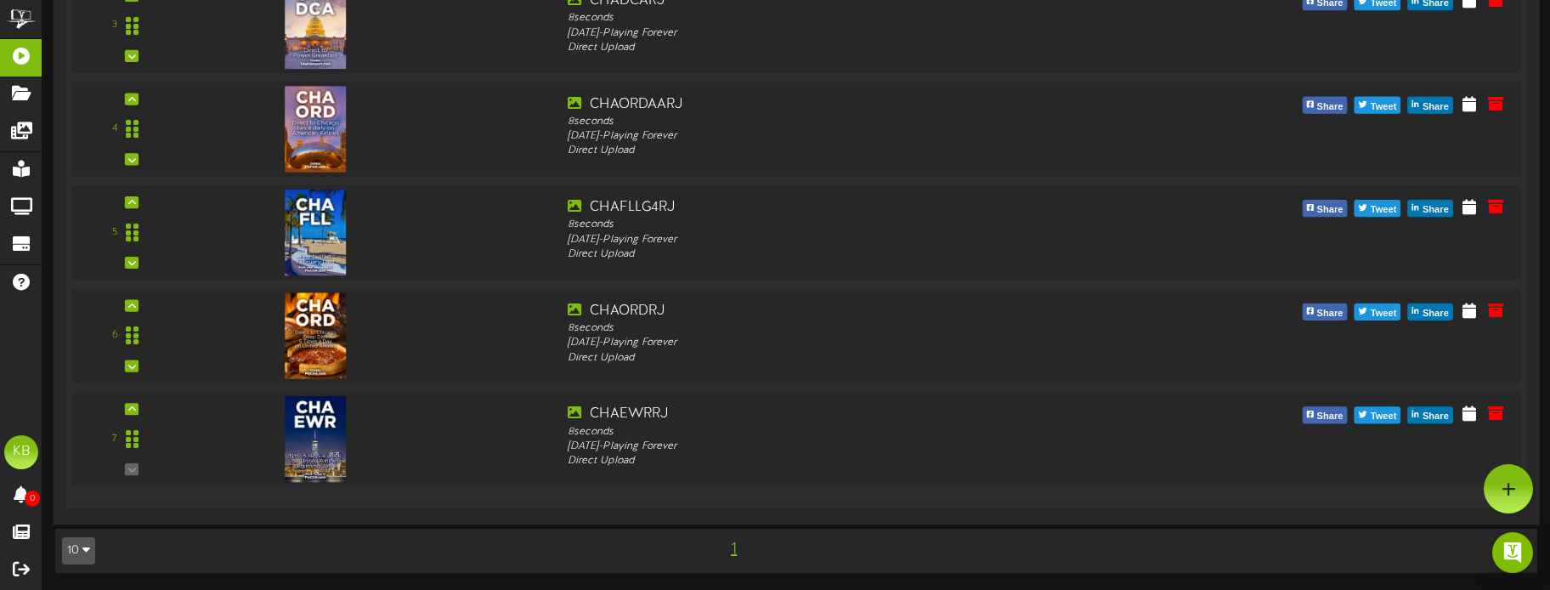
scroll to position [1602, 0]
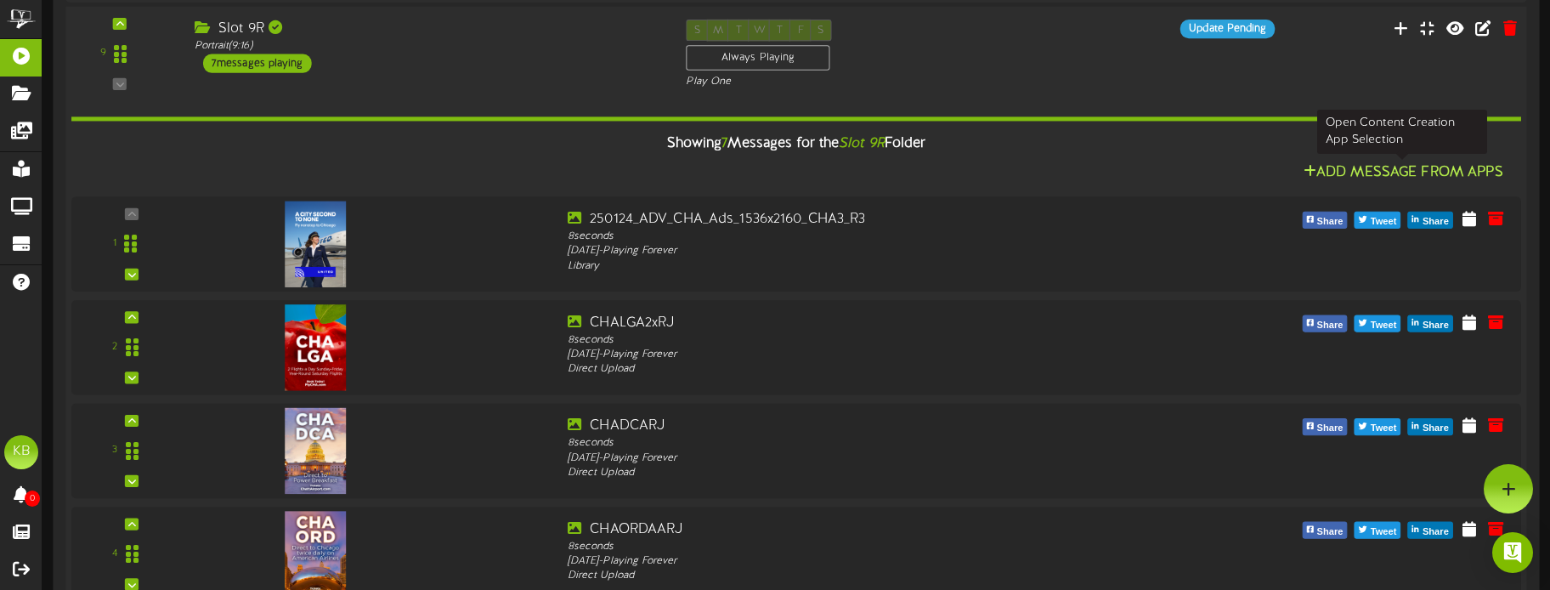
click at [1400, 166] on button "Add Message From Apps" at bounding box center [1404, 172] width 210 height 21
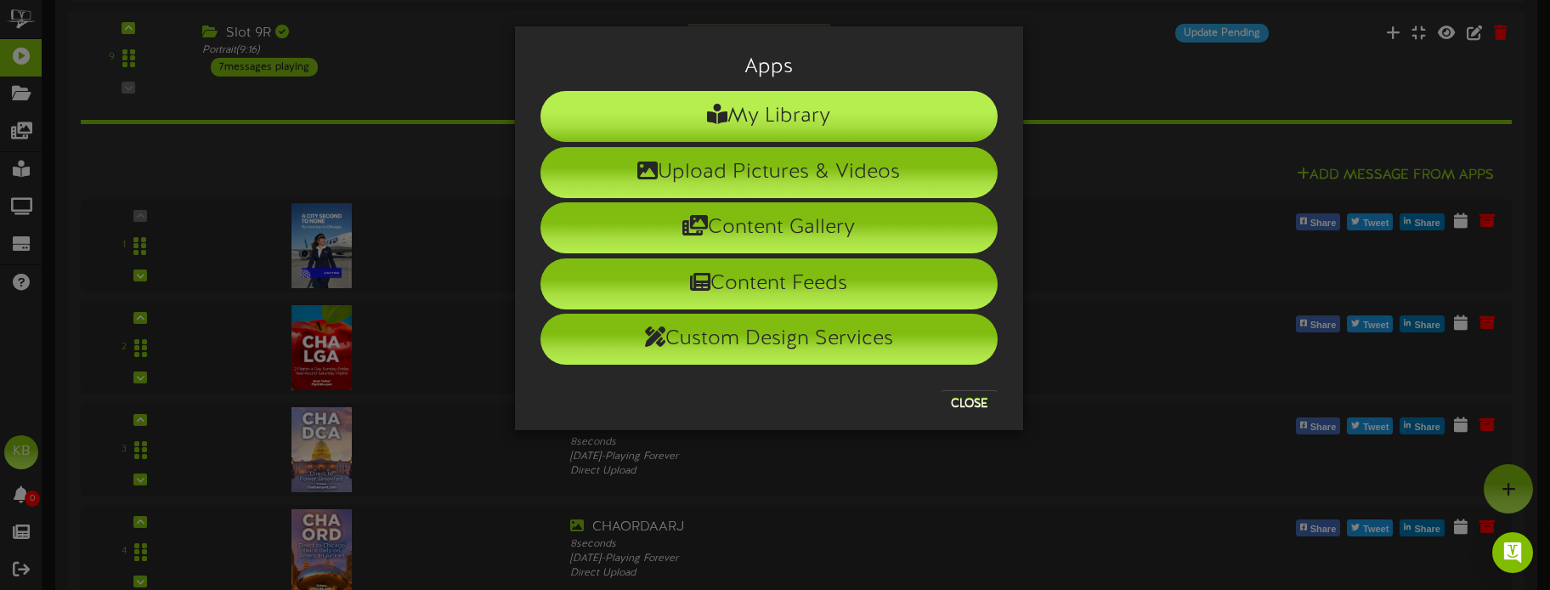
click at [806, 116] on li "My Library" at bounding box center [769, 116] width 457 height 51
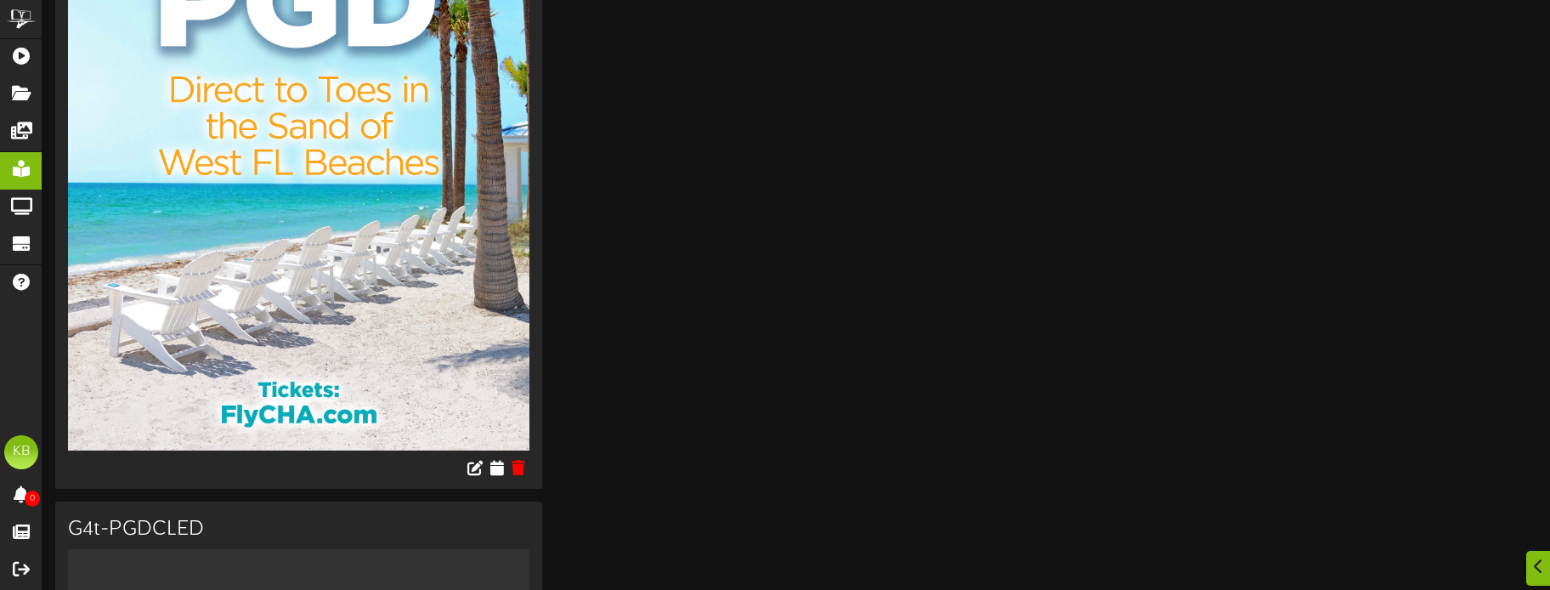
scroll to position [340, 0]
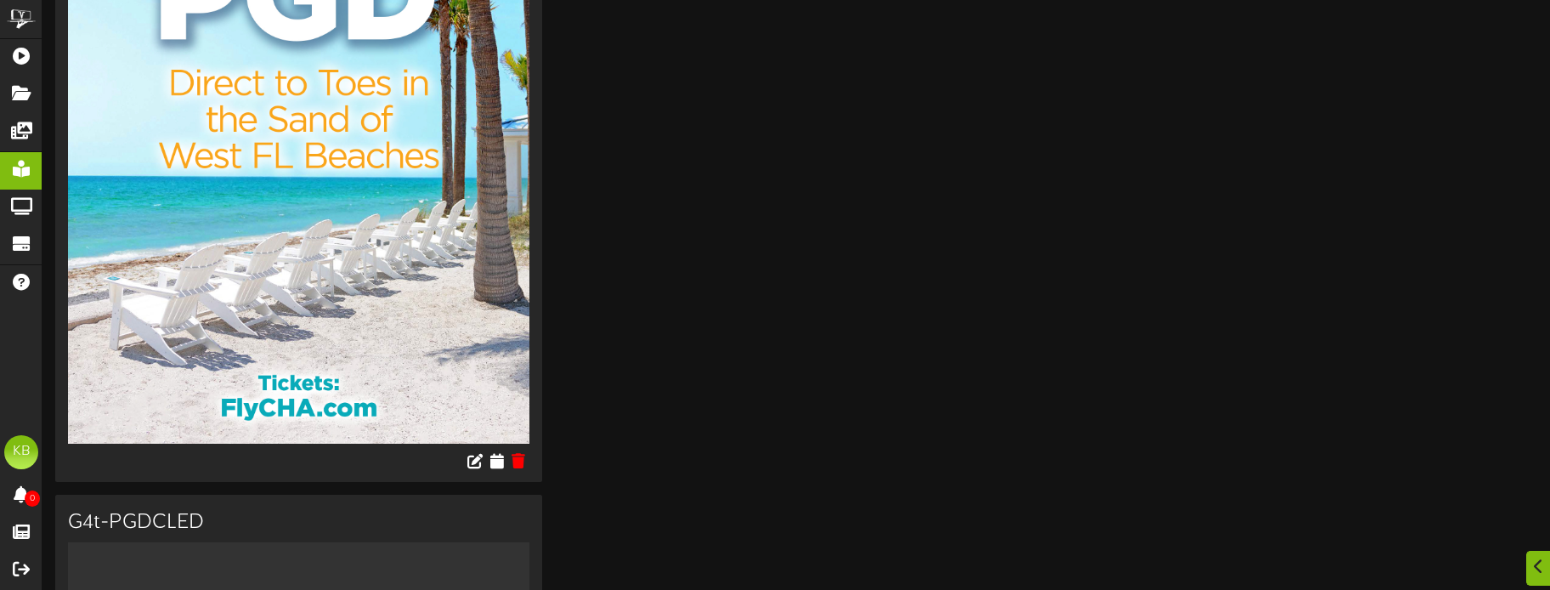
click at [371, 265] on img at bounding box center [299, 118] width 462 height 649
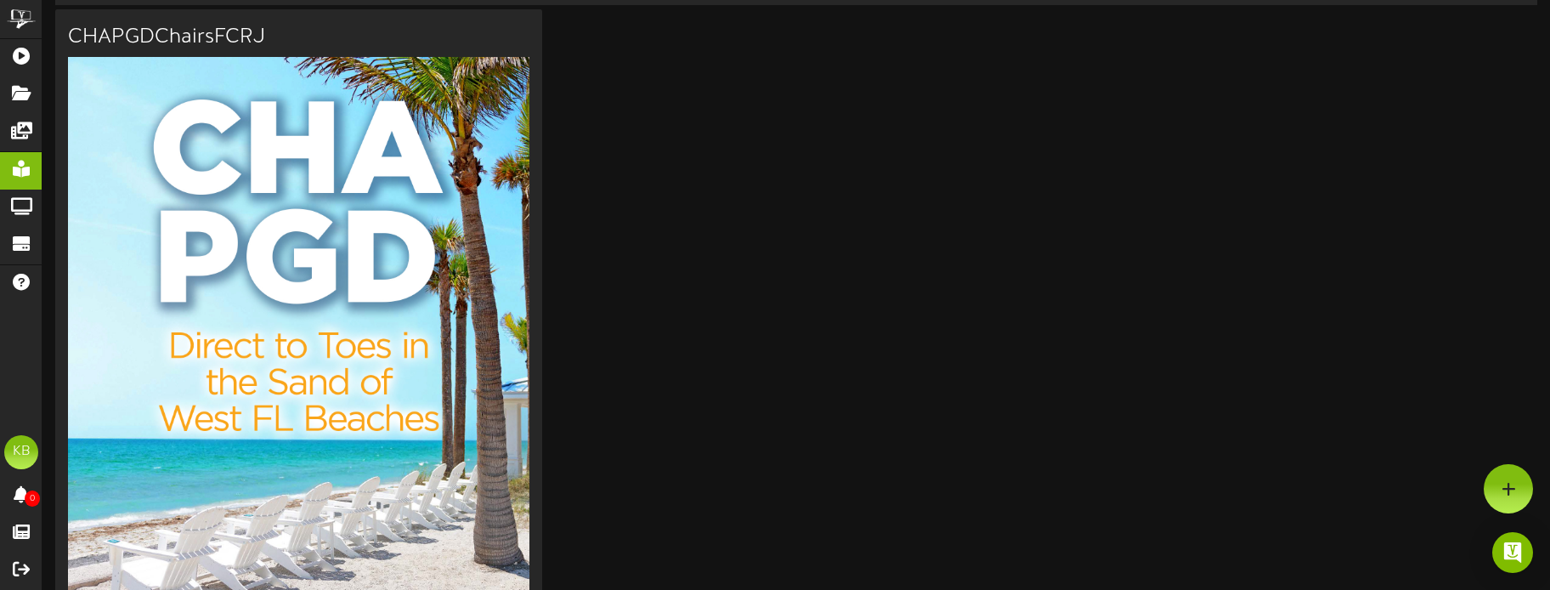
scroll to position [0, 0]
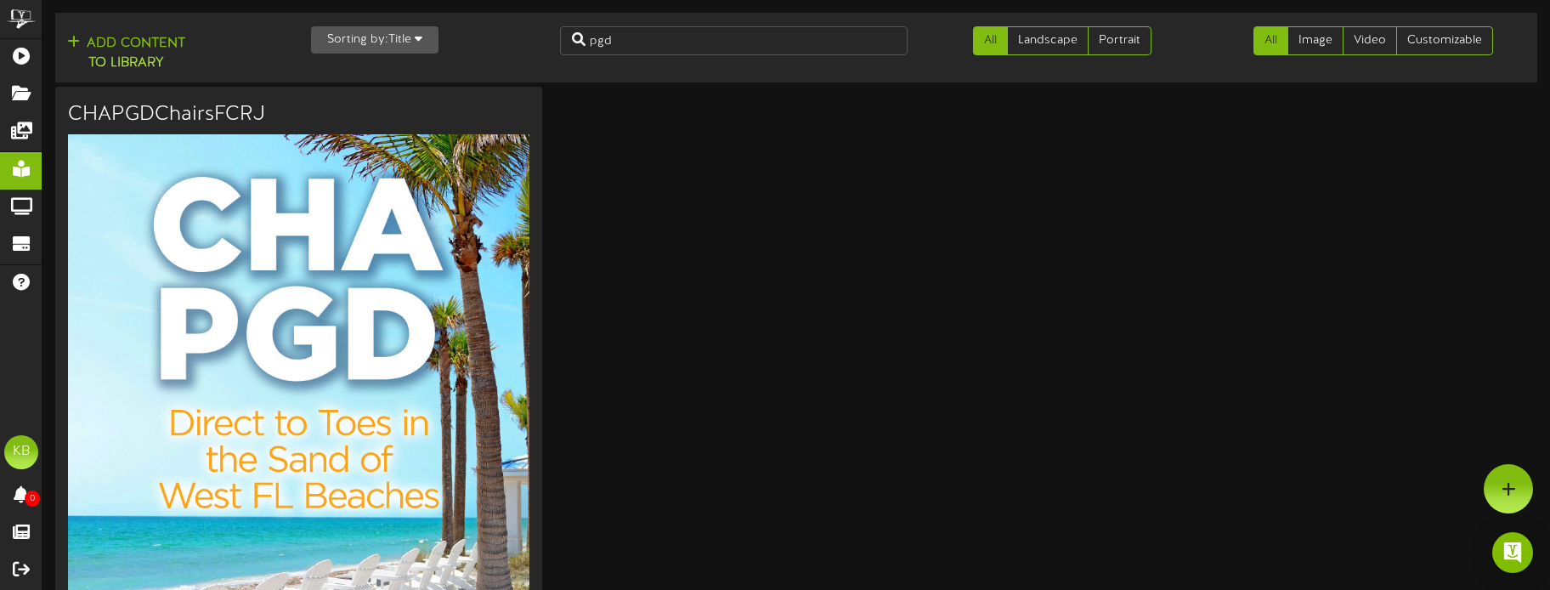
click at [371, 265] on img at bounding box center [299, 458] width 462 height 649
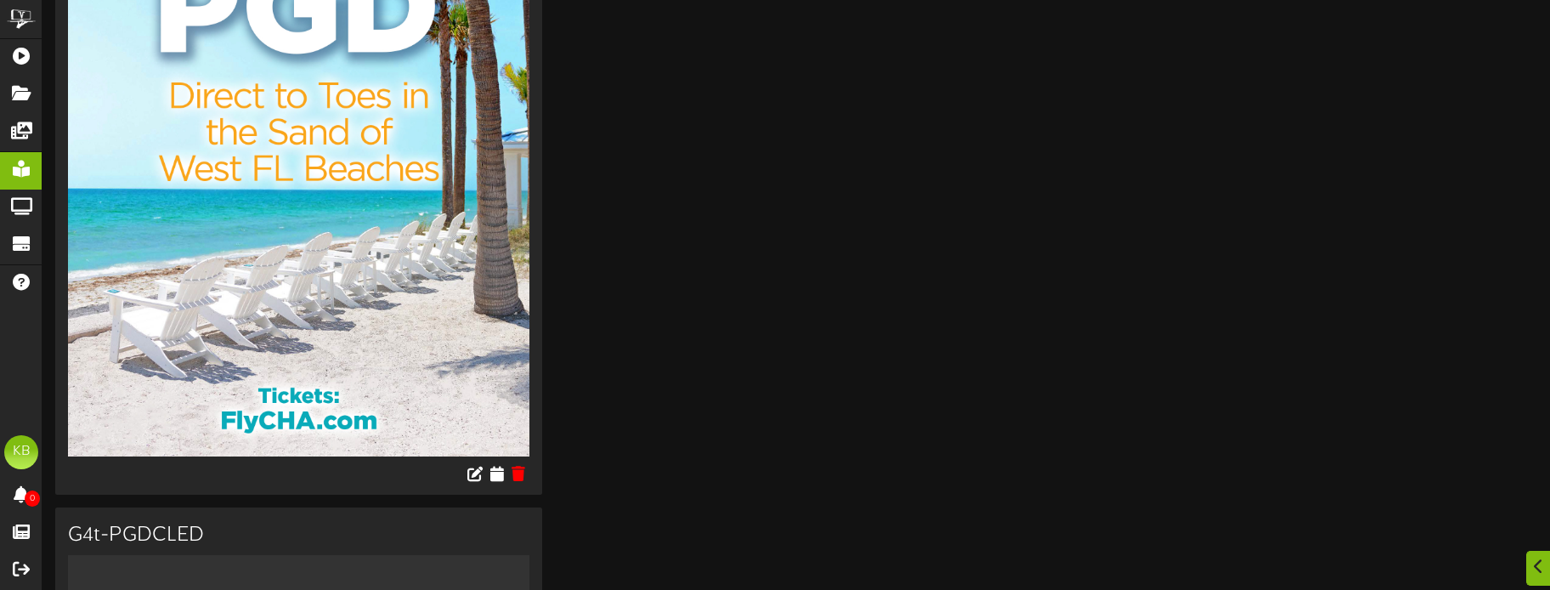
scroll to position [340, 0]
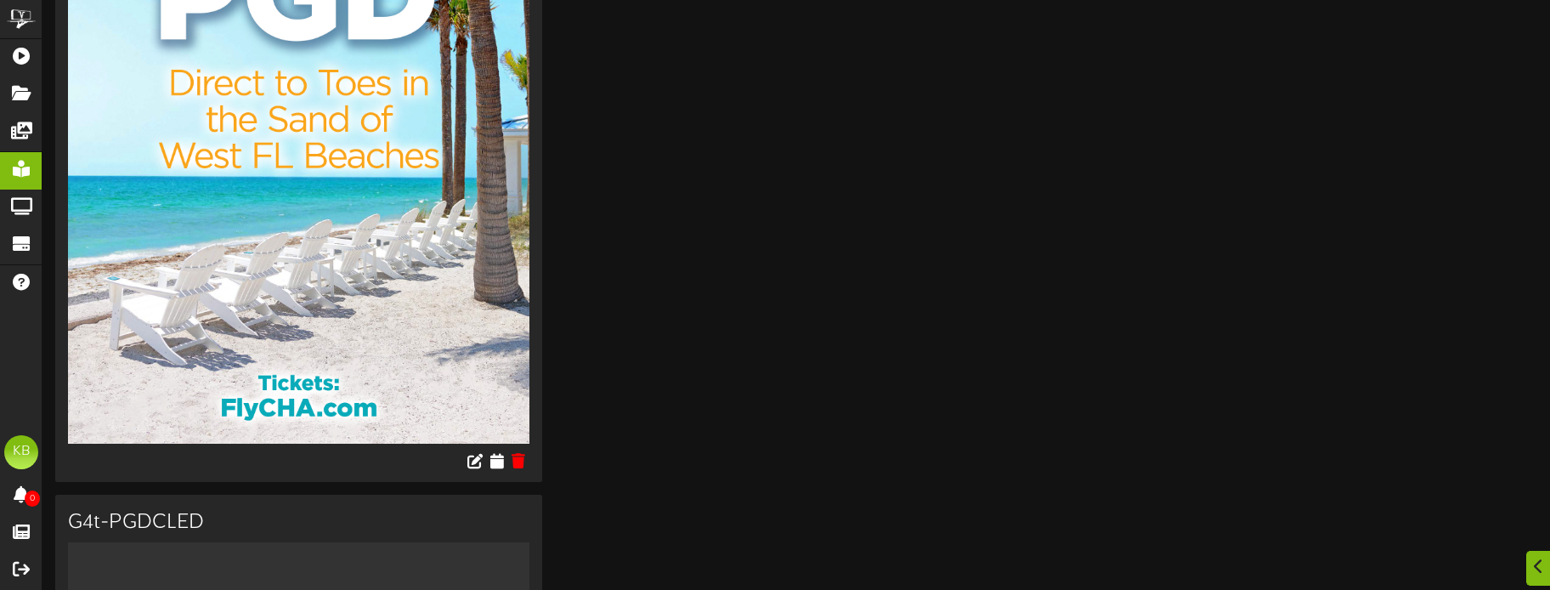
click at [240, 173] on img at bounding box center [299, 118] width 462 height 649
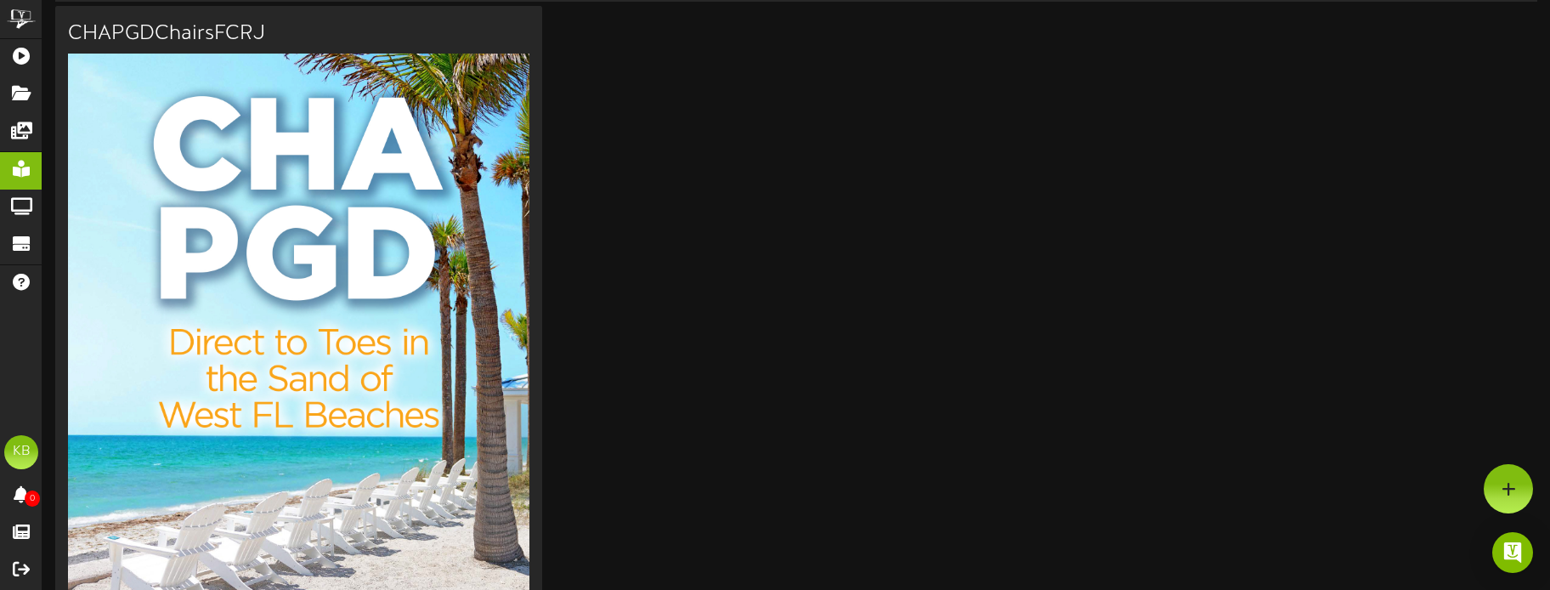
scroll to position [0, 0]
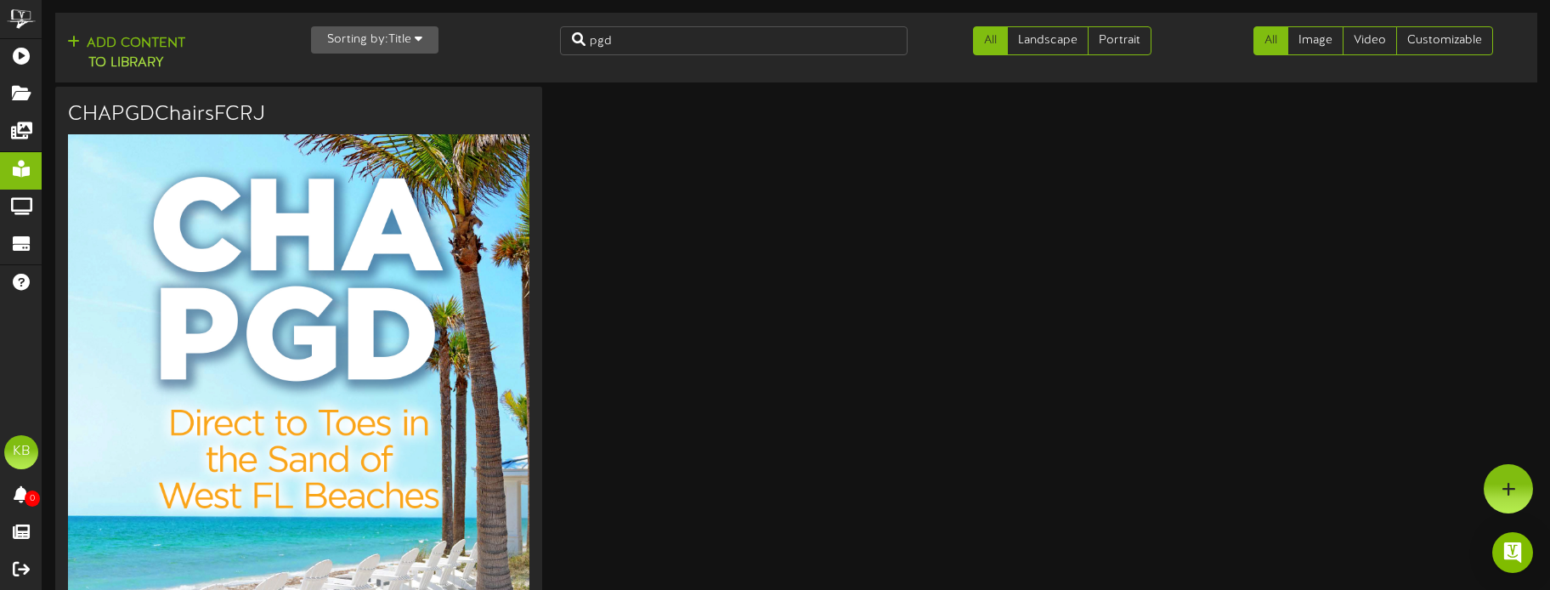
click at [265, 193] on img at bounding box center [299, 458] width 462 height 649
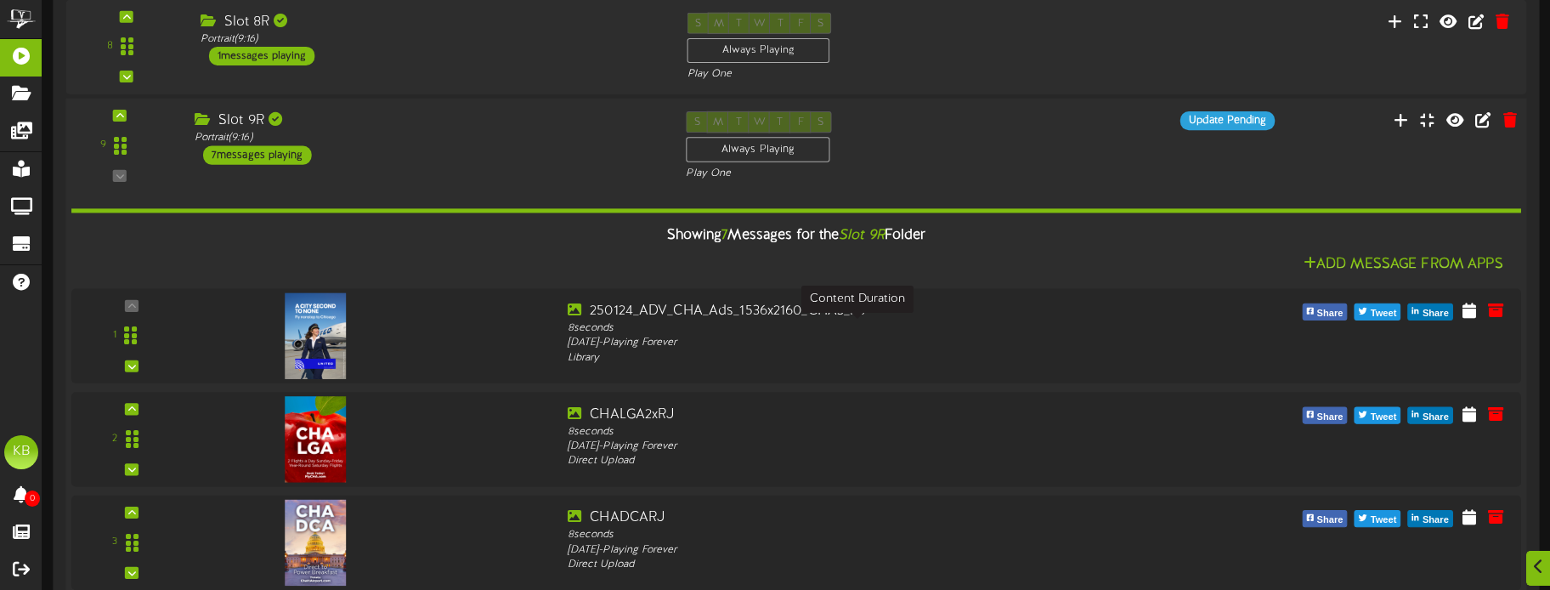
scroll to position [1517, 0]
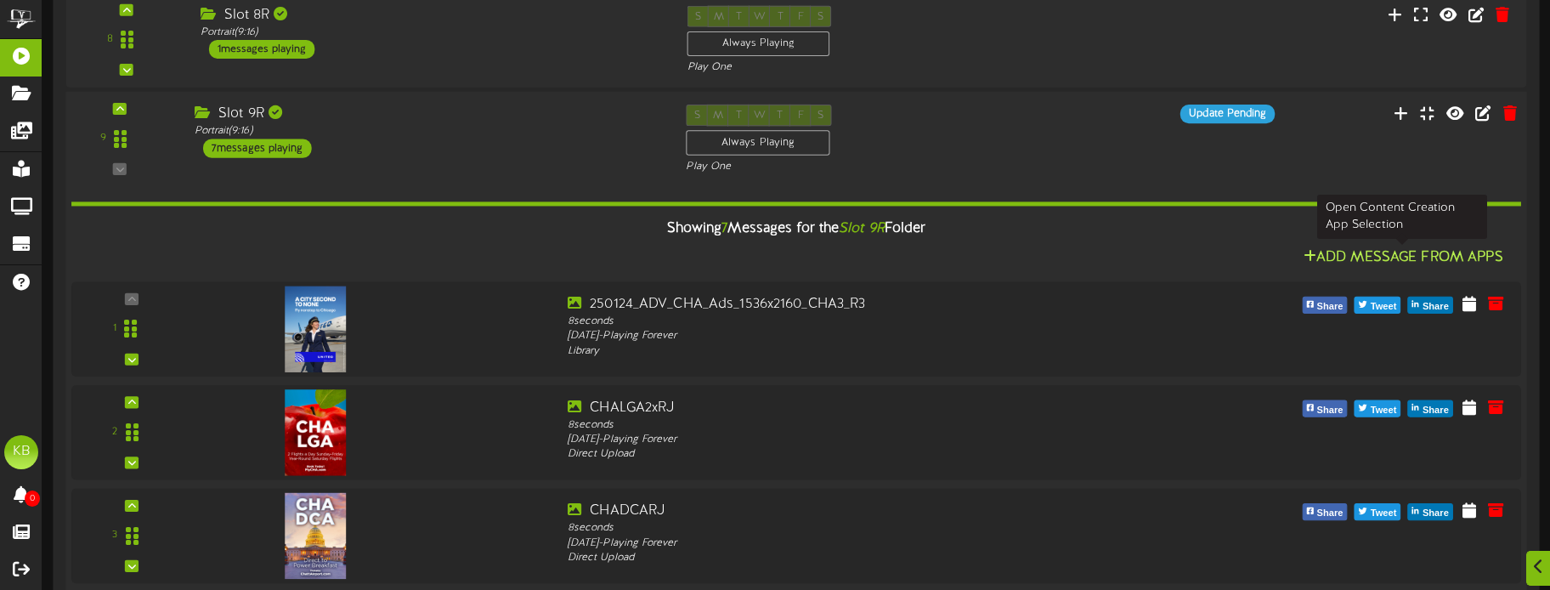
click at [1431, 252] on button "Add Message From Apps" at bounding box center [1404, 257] width 210 height 21
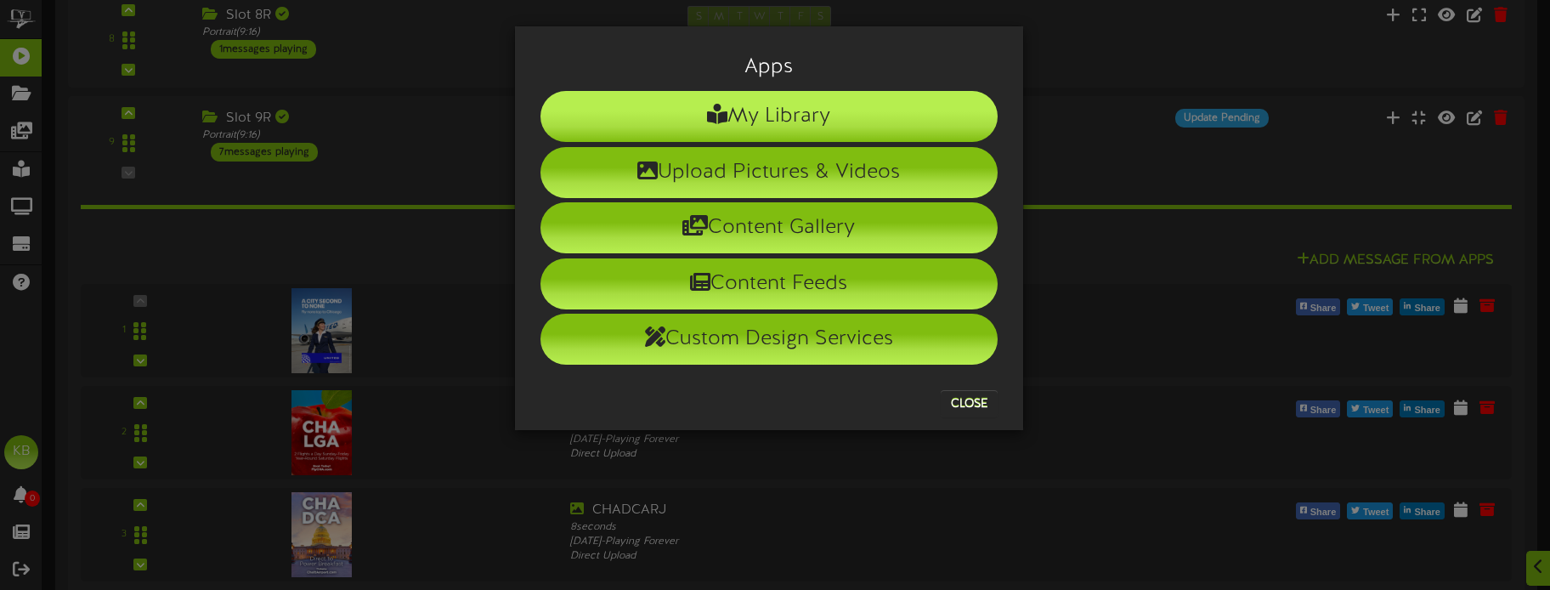
click at [814, 106] on li "My Library" at bounding box center [769, 116] width 457 height 51
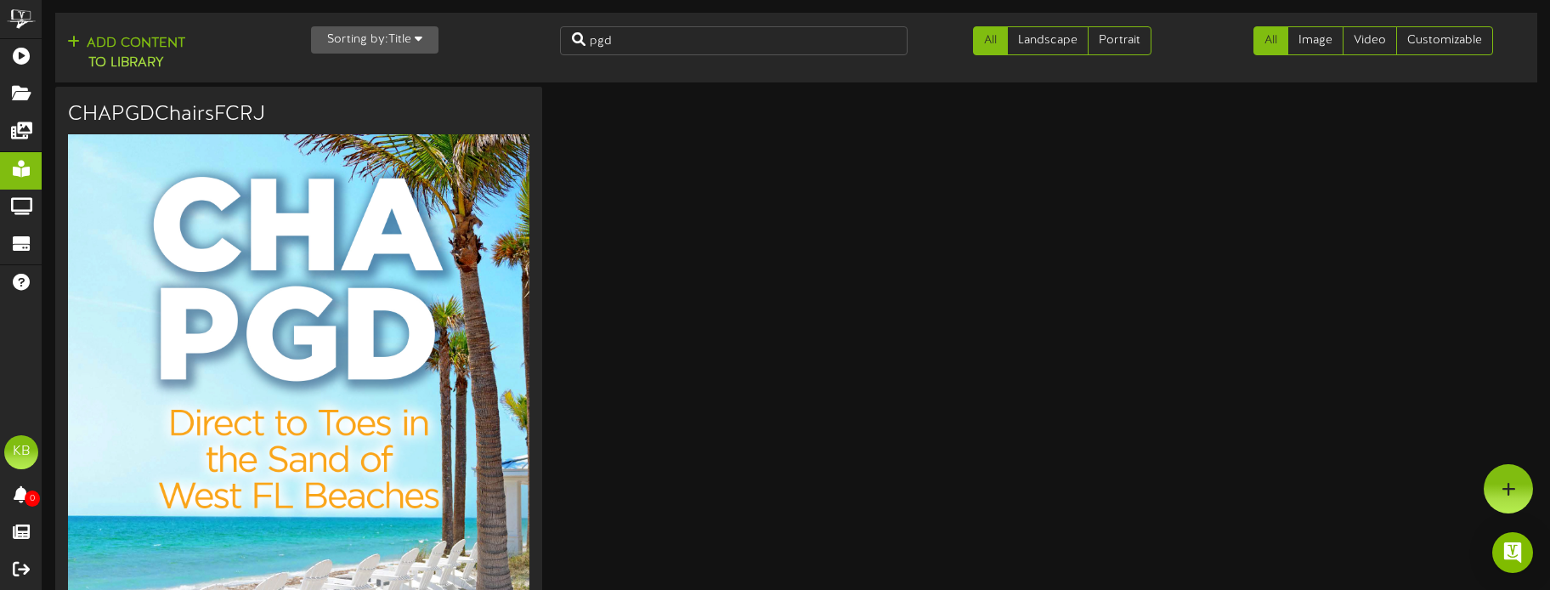
click at [400, 244] on img at bounding box center [299, 458] width 462 height 649
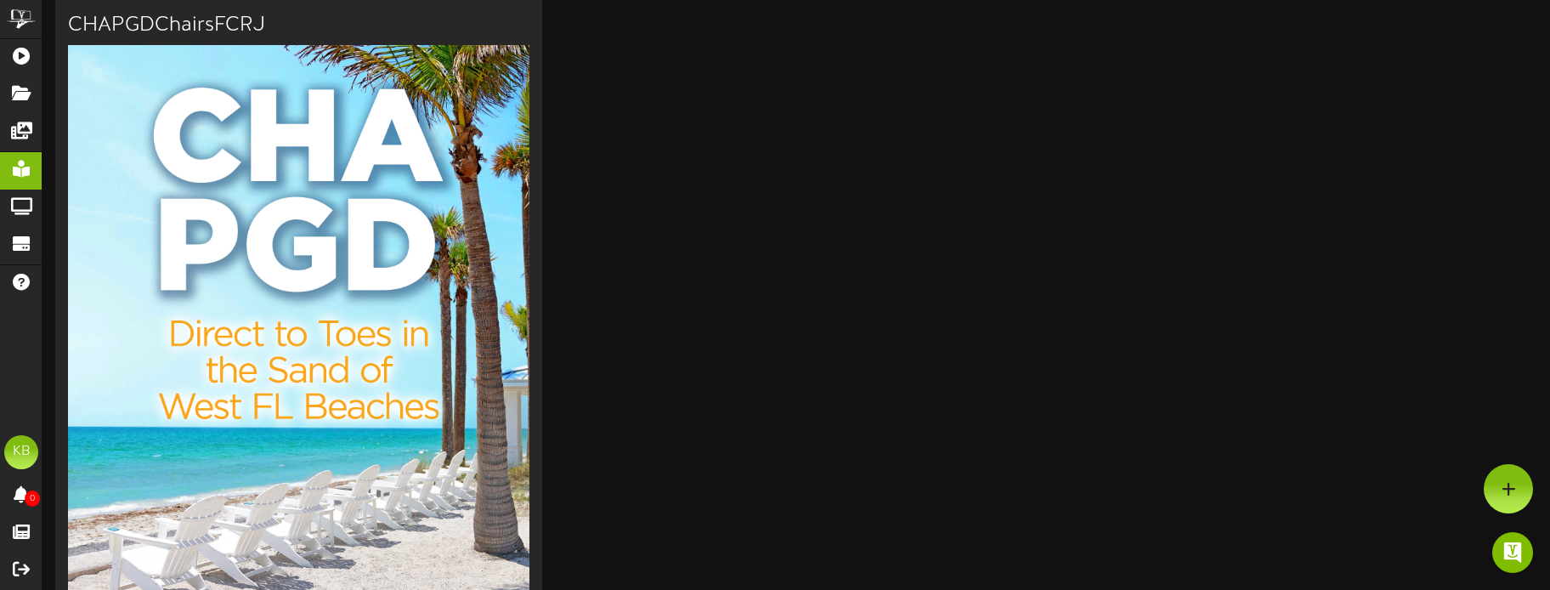
scroll to position [510, 0]
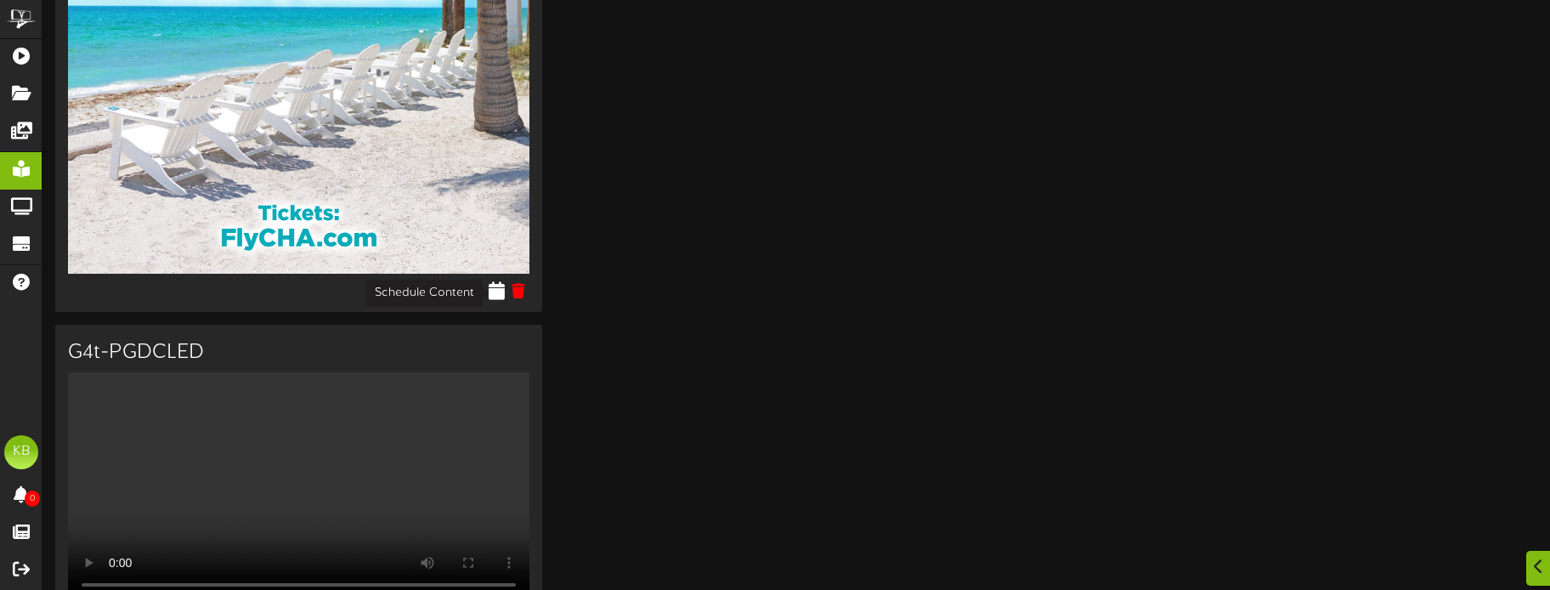
click at [498, 287] on icon at bounding box center [497, 290] width 16 height 19
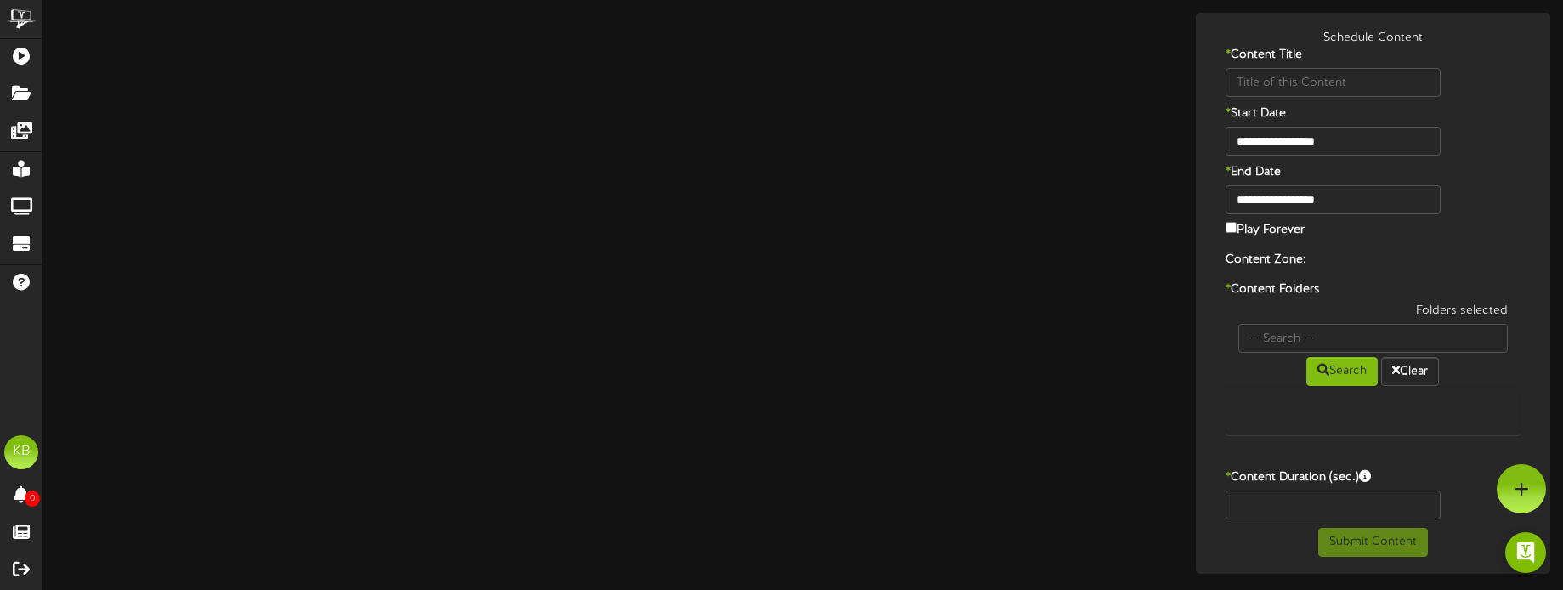
type input "CHAPGDChairsFCRJ"
type input "8"
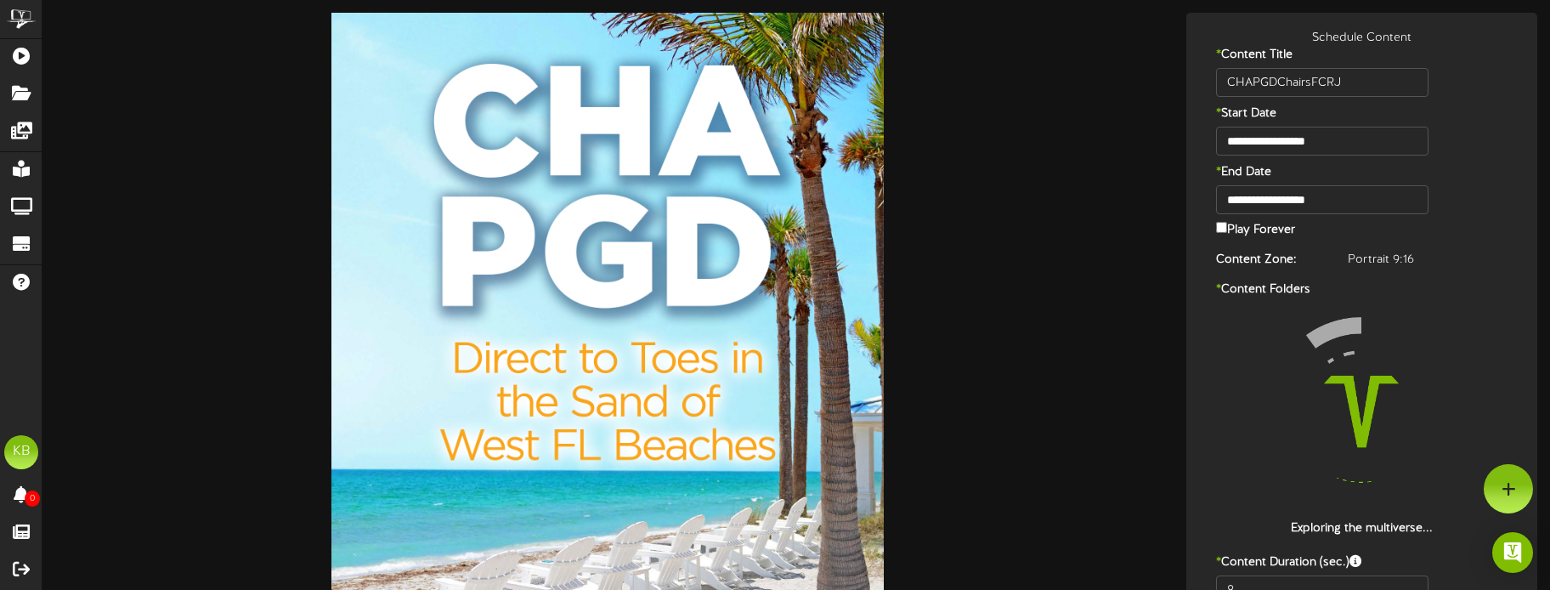
click at [1224, 220] on label "Play Forever" at bounding box center [1255, 228] width 79 height 20
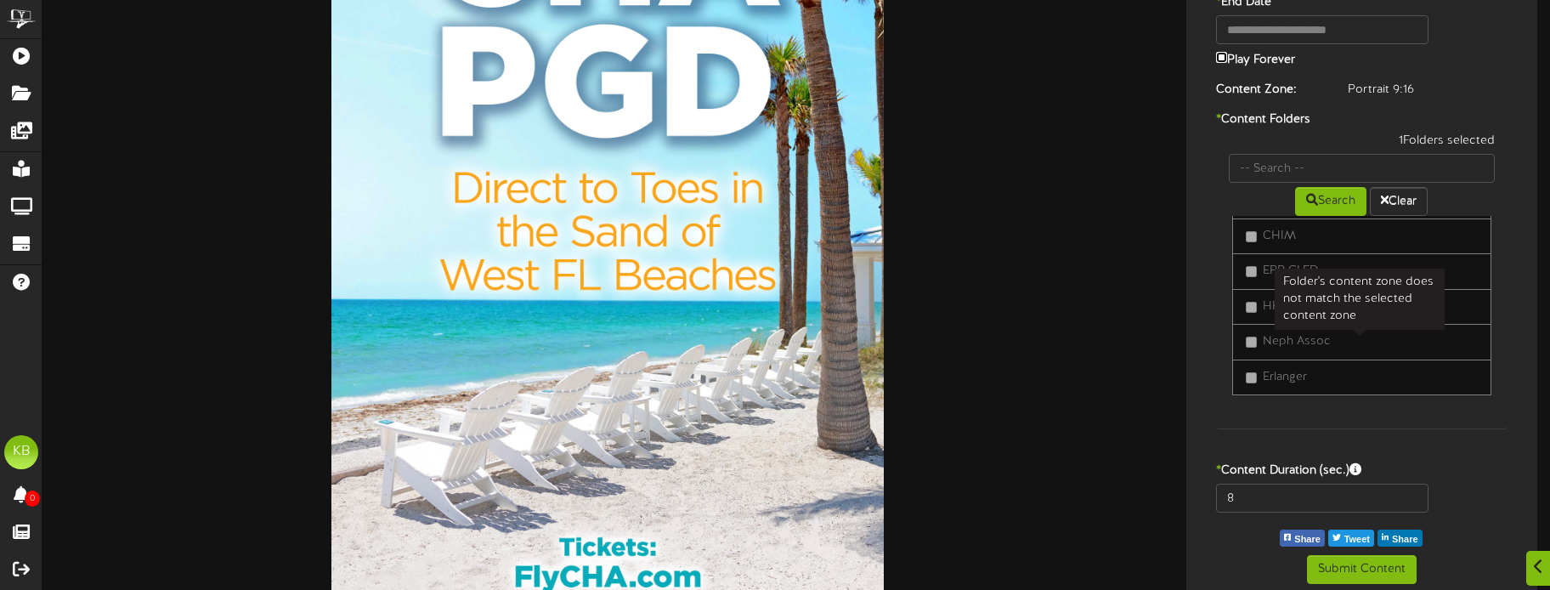
scroll to position [706, 0]
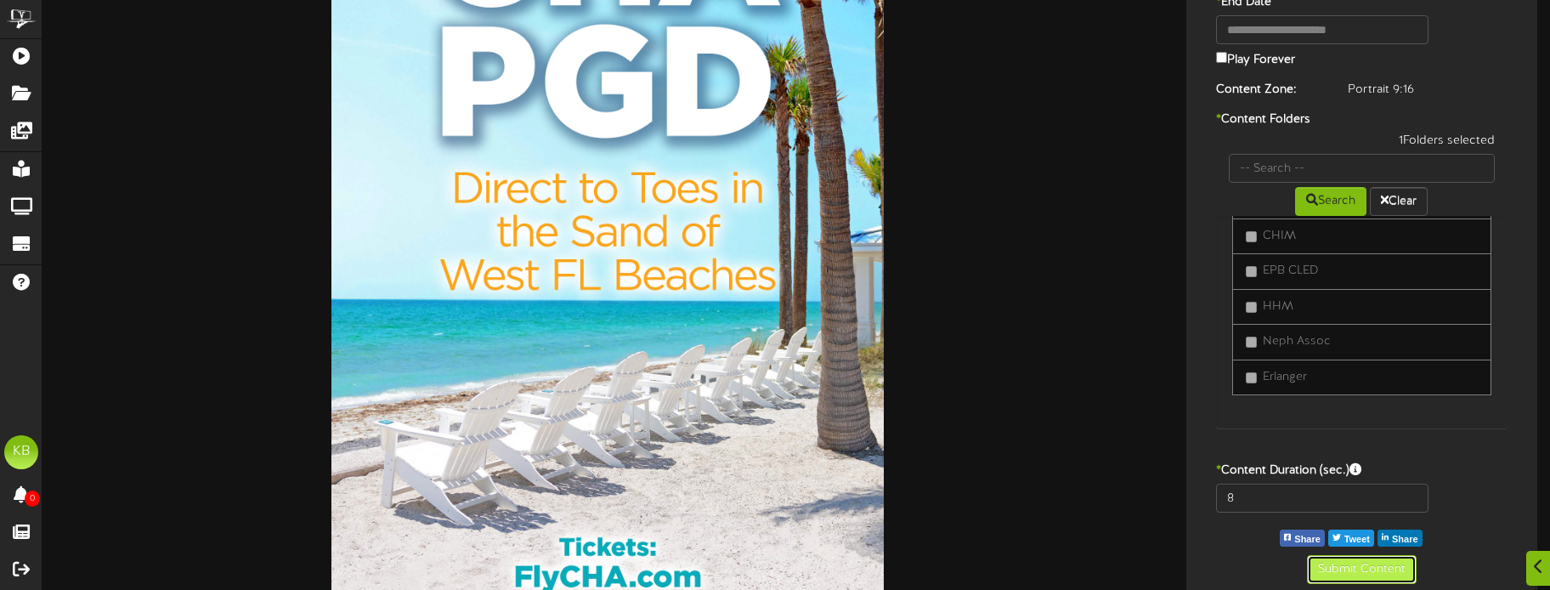
click at [1380, 564] on button "Submit Content" at bounding box center [1362, 569] width 110 height 29
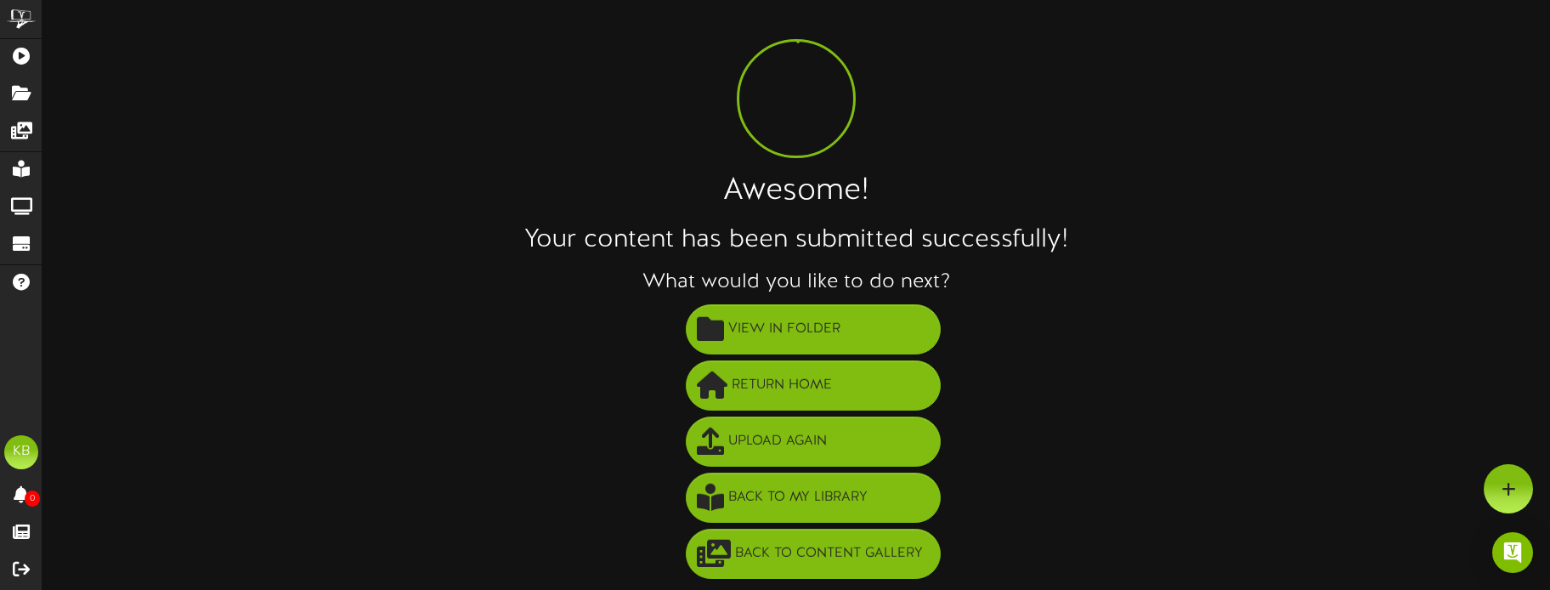
scroll to position [33, 0]
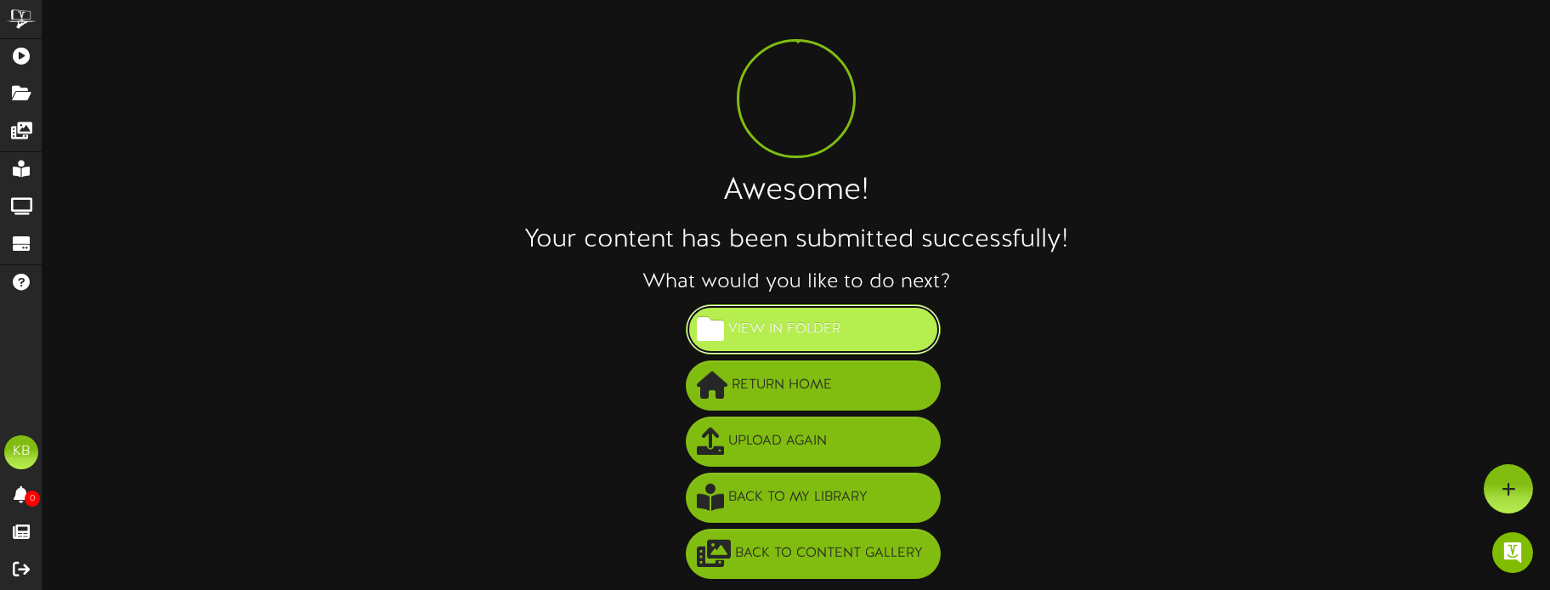
click at [833, 322] on span "View in Folder" at bounding box center [784, 329] width 121 height 28
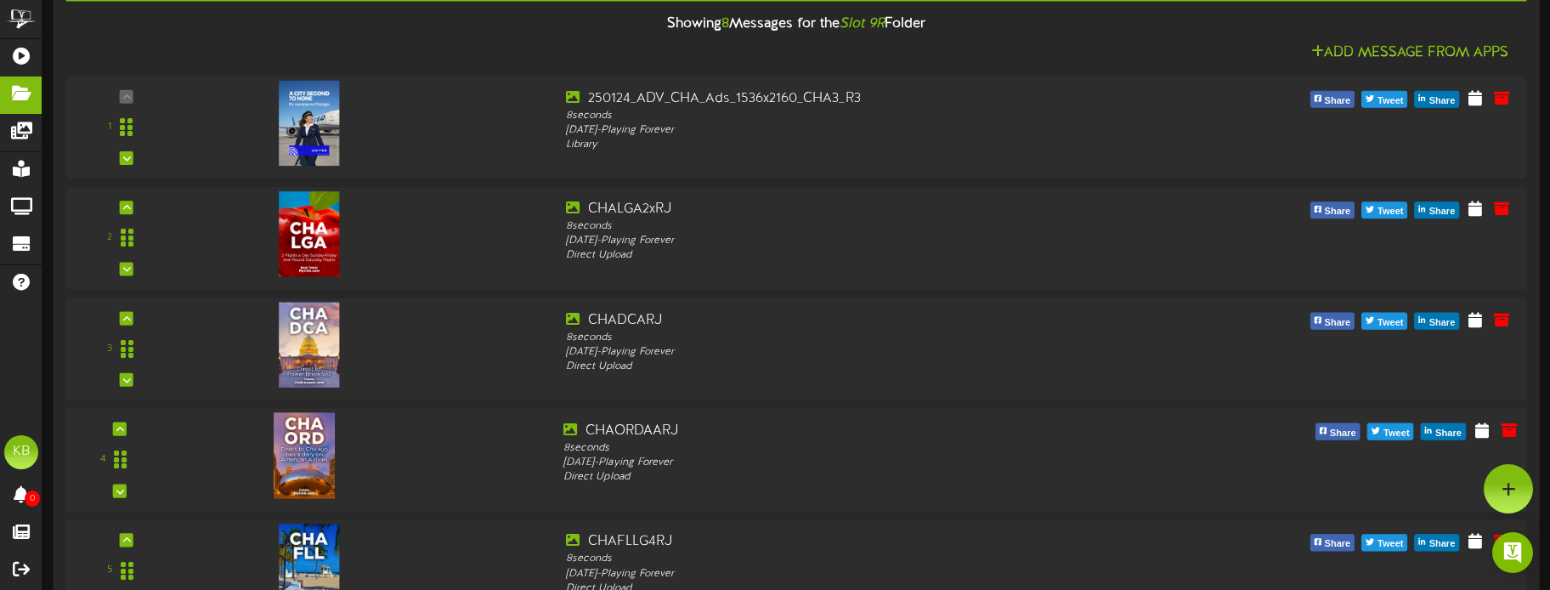
scroll to position [150, 0]
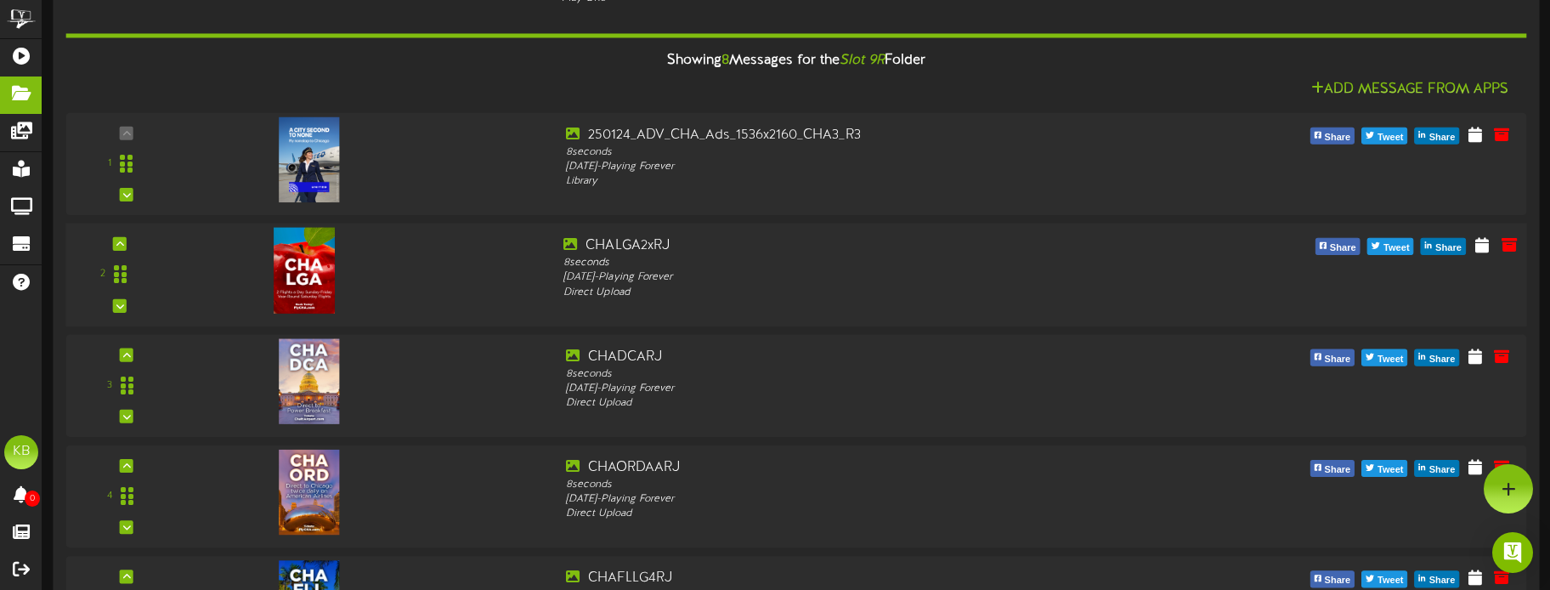
click at [332, 260] on img at bounding box center [304, 271] width 61 height 86
click at [1505, 247] on icon at bounding box center [1509, 244] width 19 height 19
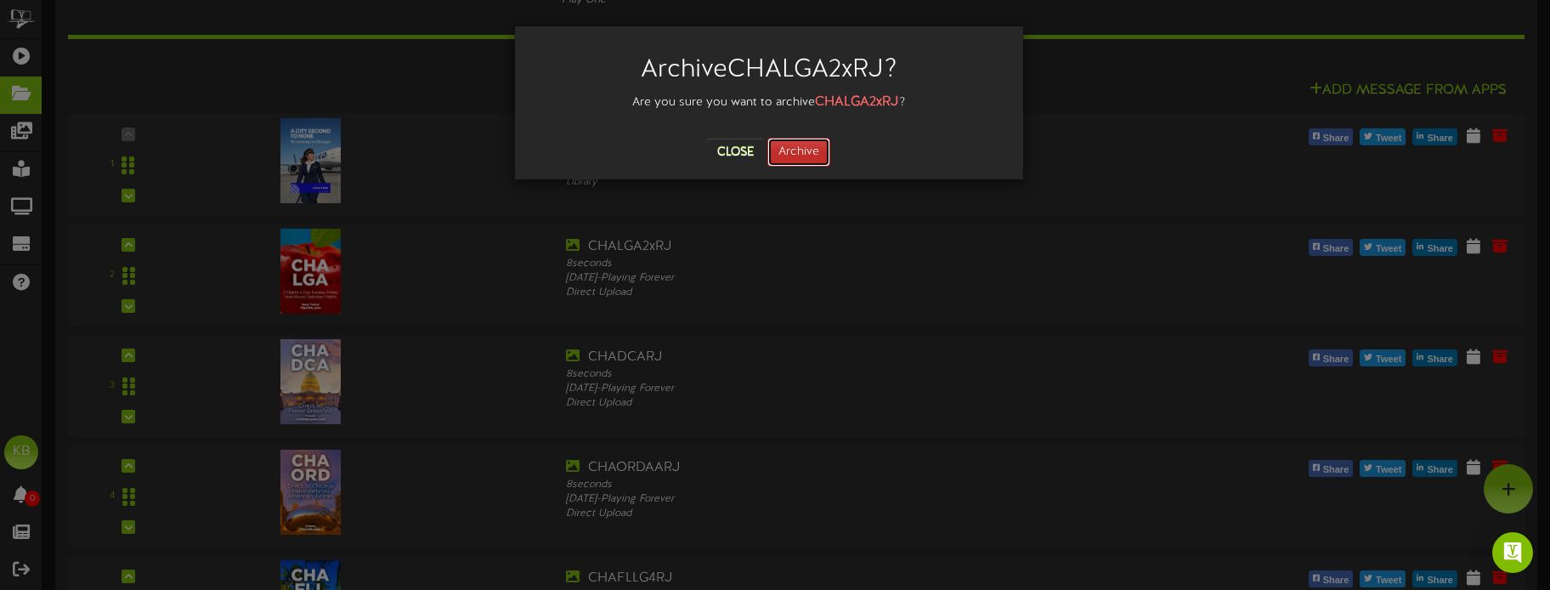
click at [817, 148] on button "Archive" at bounding box center [799, 152] width 63 height 29
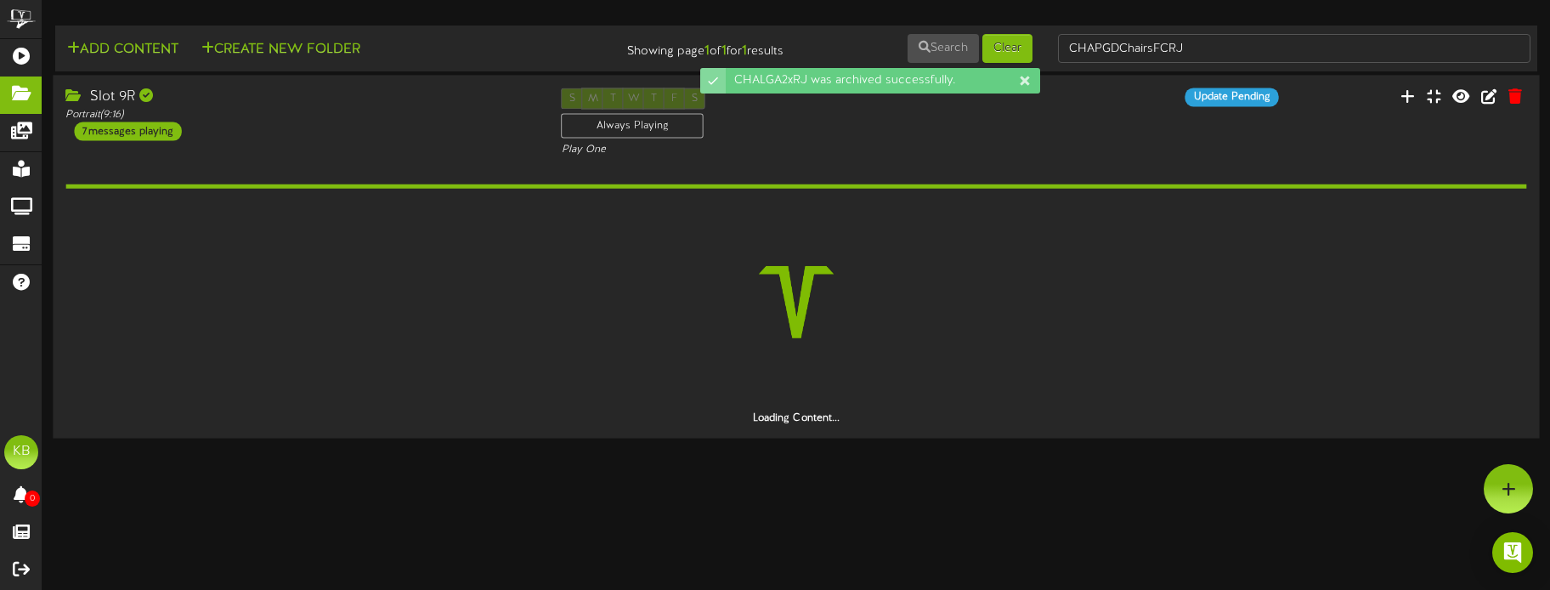
scroll to position [0, 0]
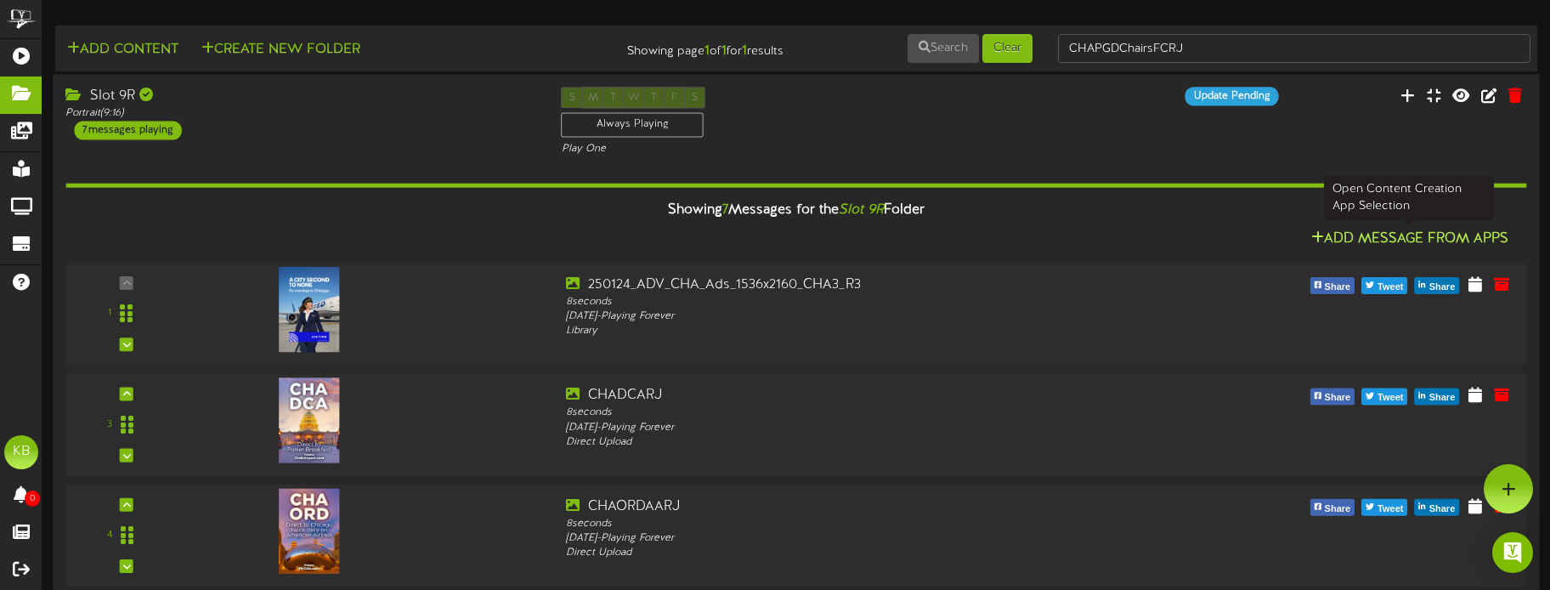
click at [1439, 229] on button "Add Message From Apps" at bounding box center [1411, 239] width 208 height 21
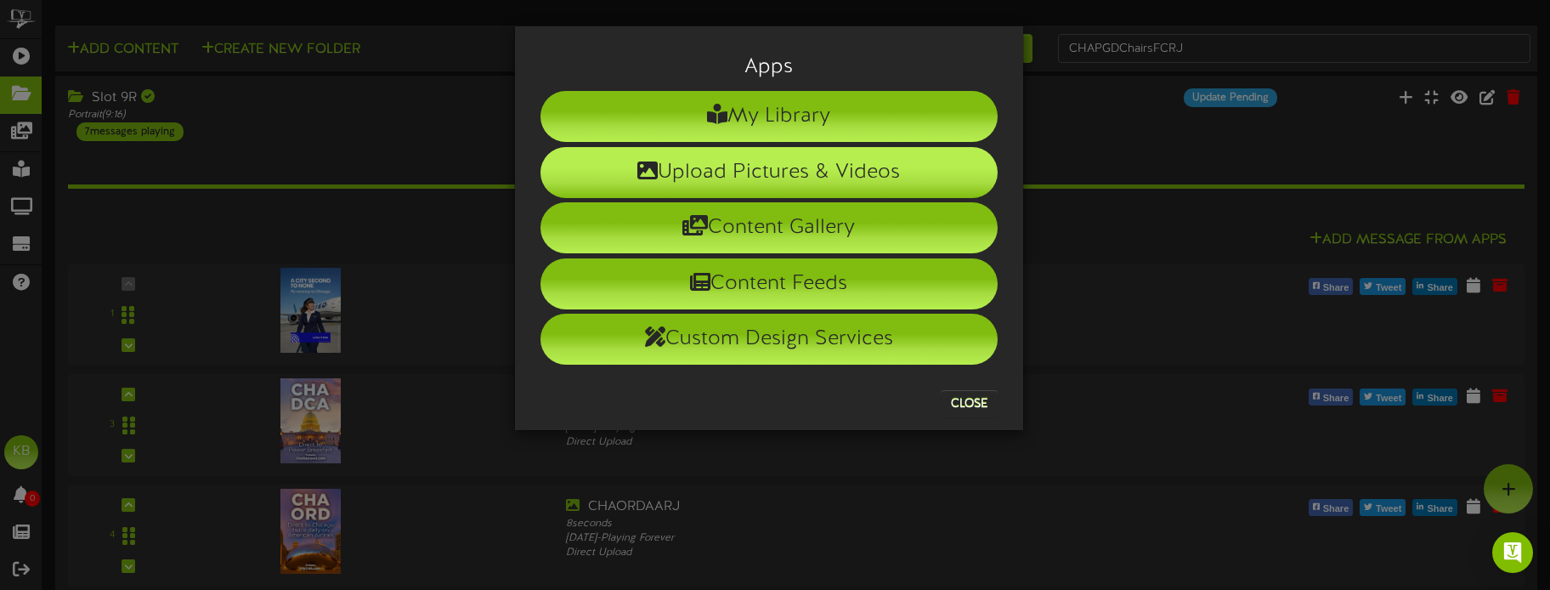
click at [769, 170] on li "Upload Pictures & Videos" at bounding box center [769, 172] width 457 height 51
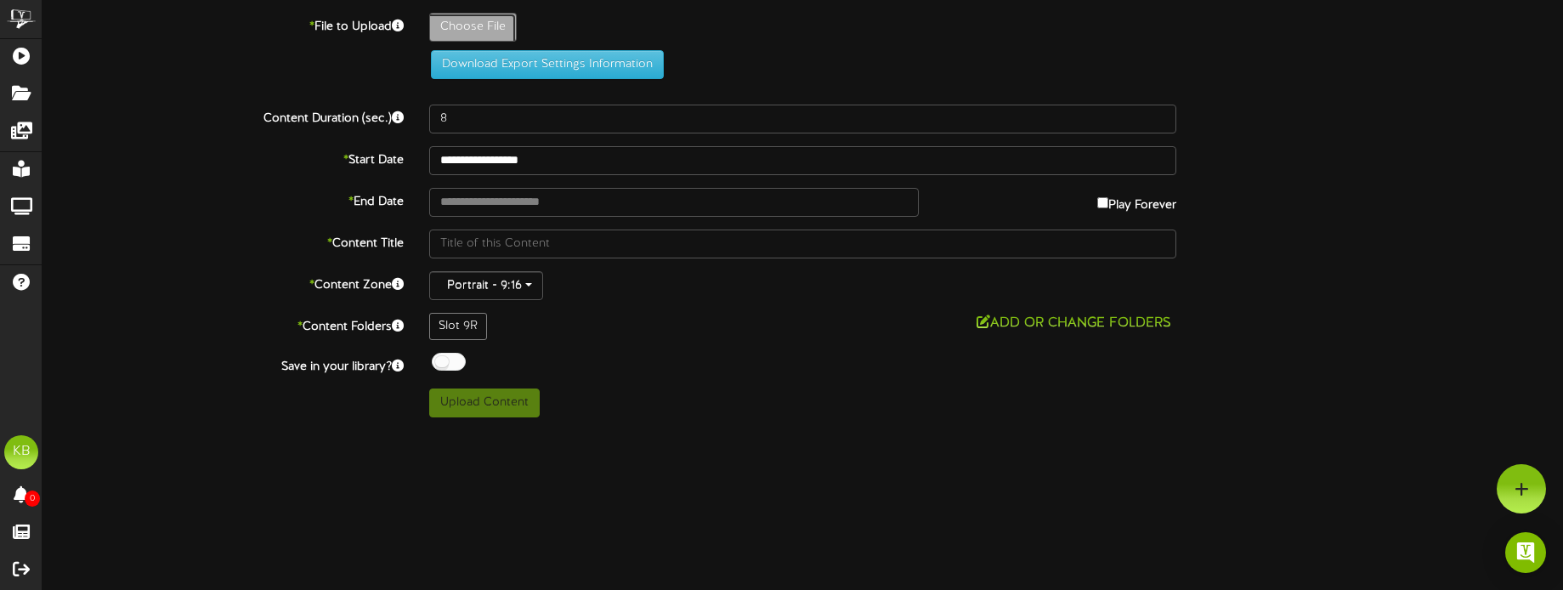
type input "**********"
type input "CHALGADailyRJ"
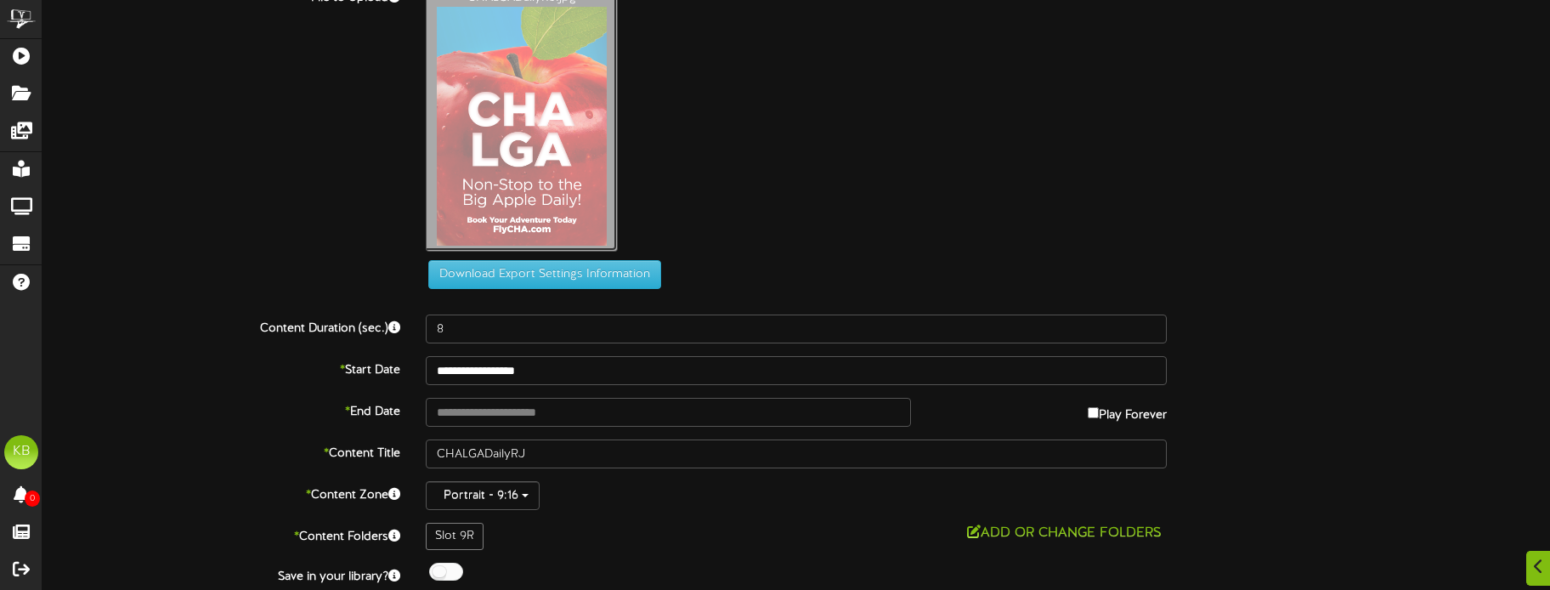
scroll to position [79, 0]
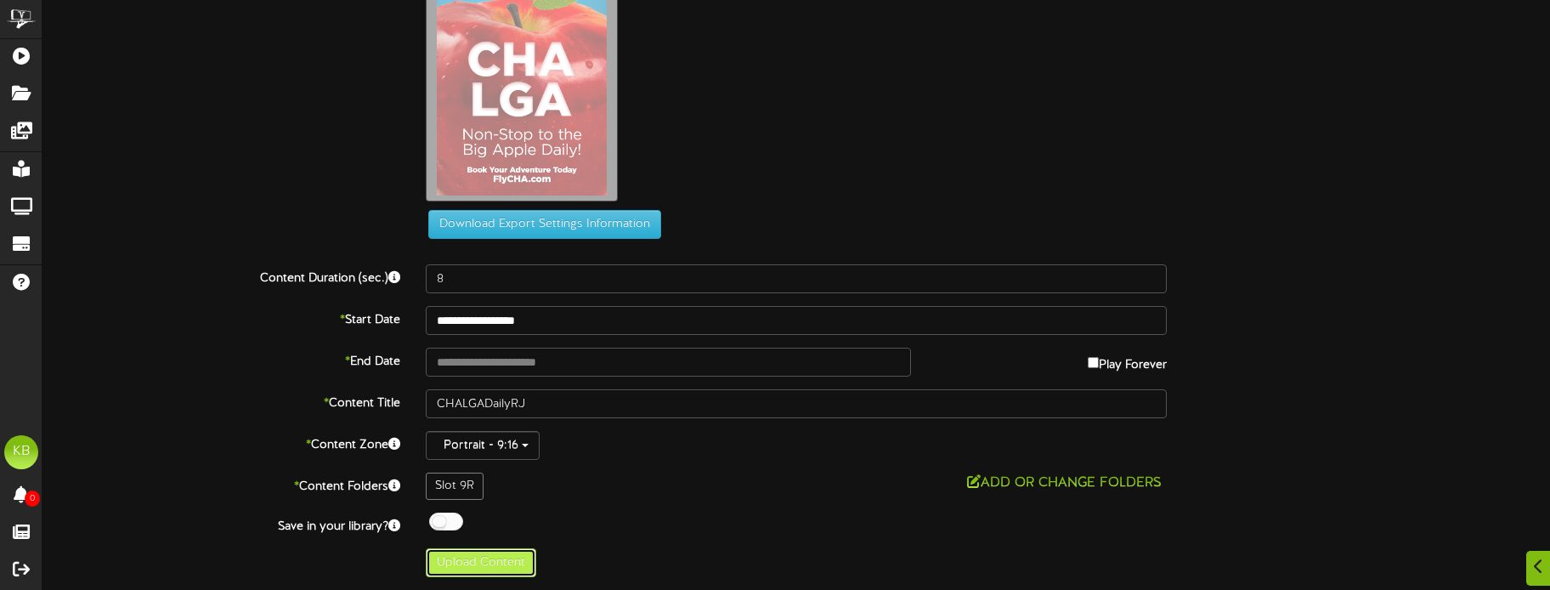
click at [508, 556] on button "Upload Content" at bounding box center [481, 562] width 111 height 29
type input "**********"
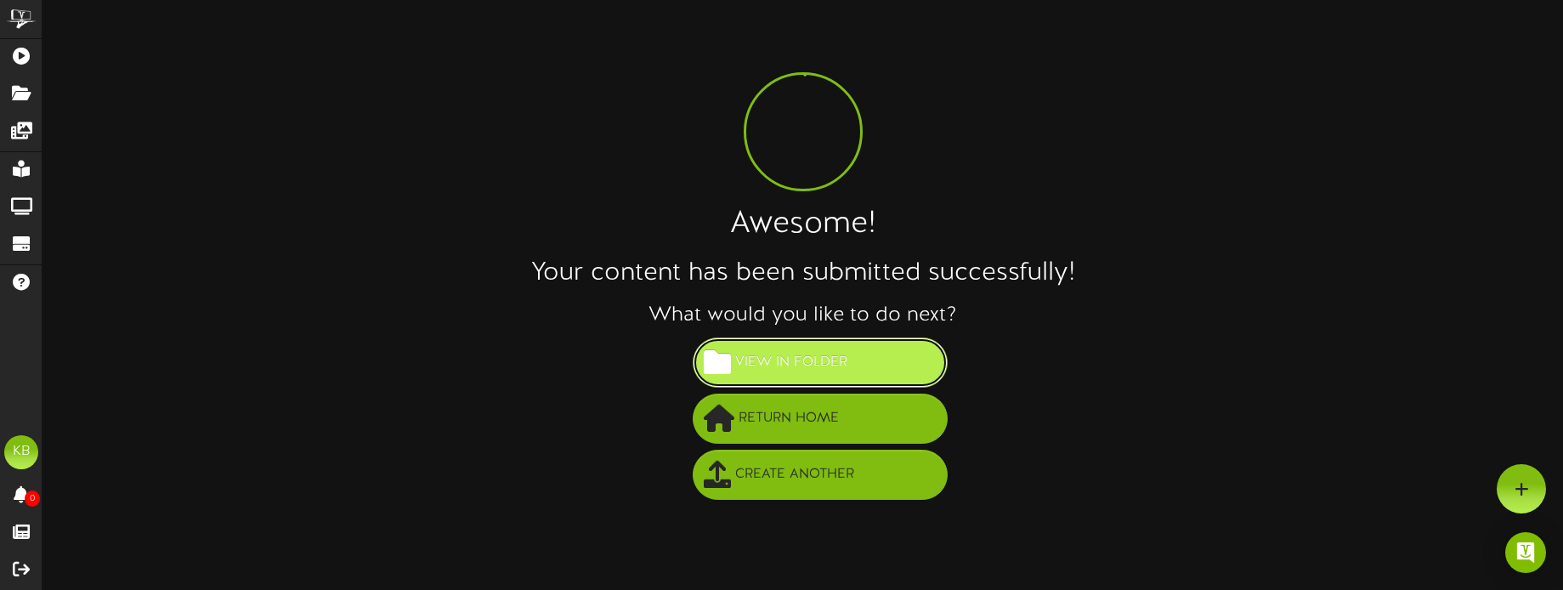
click at [823, 362] on span "View in Folder" at bounding box center [791, 363] width 121 height 28
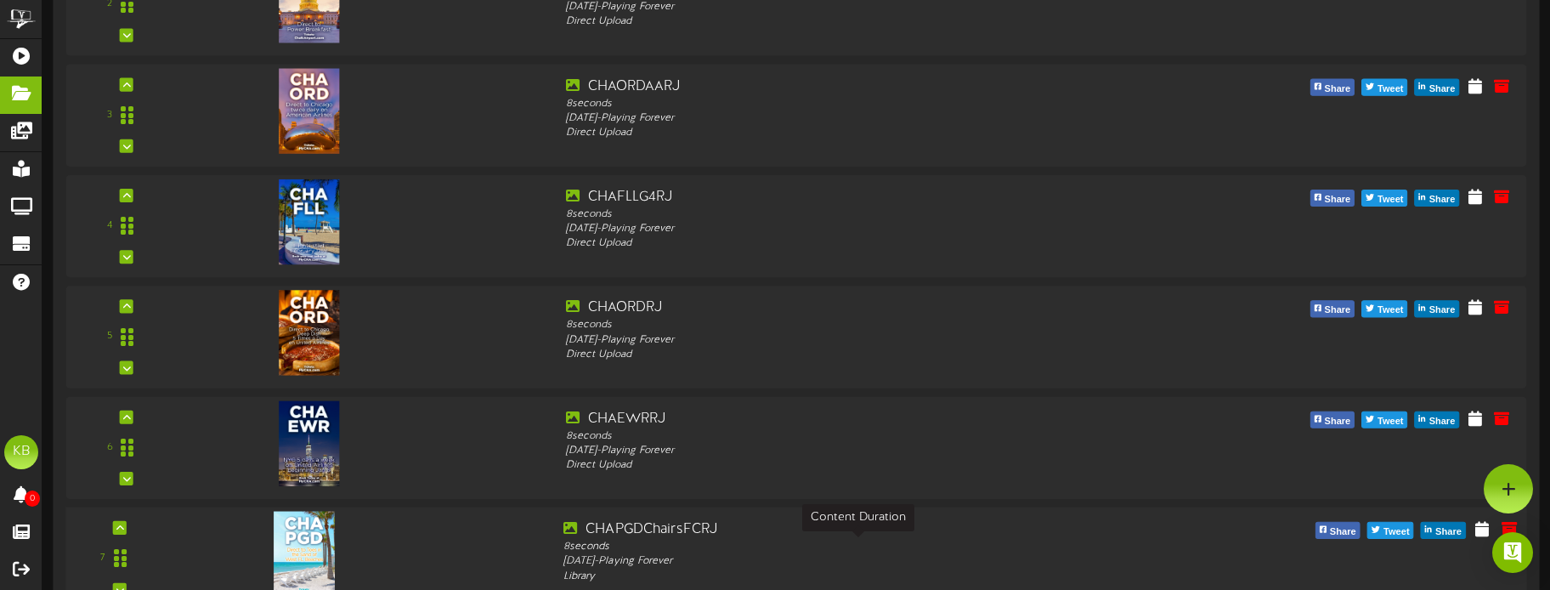
scroll to position [320, 0]
